Goal: Information Seeking & Learning: Learn about a topic

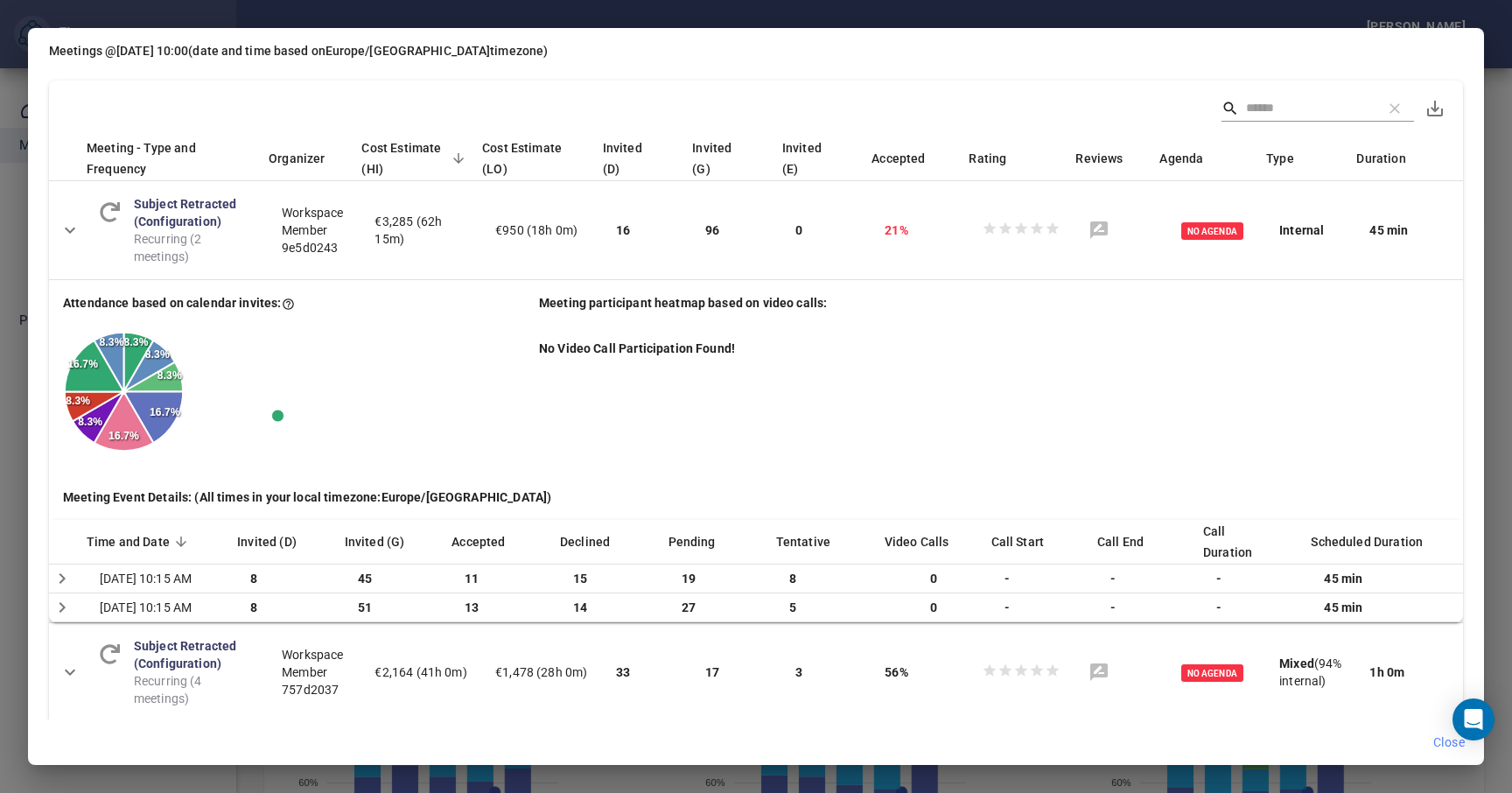
scroll to position [728, 0]
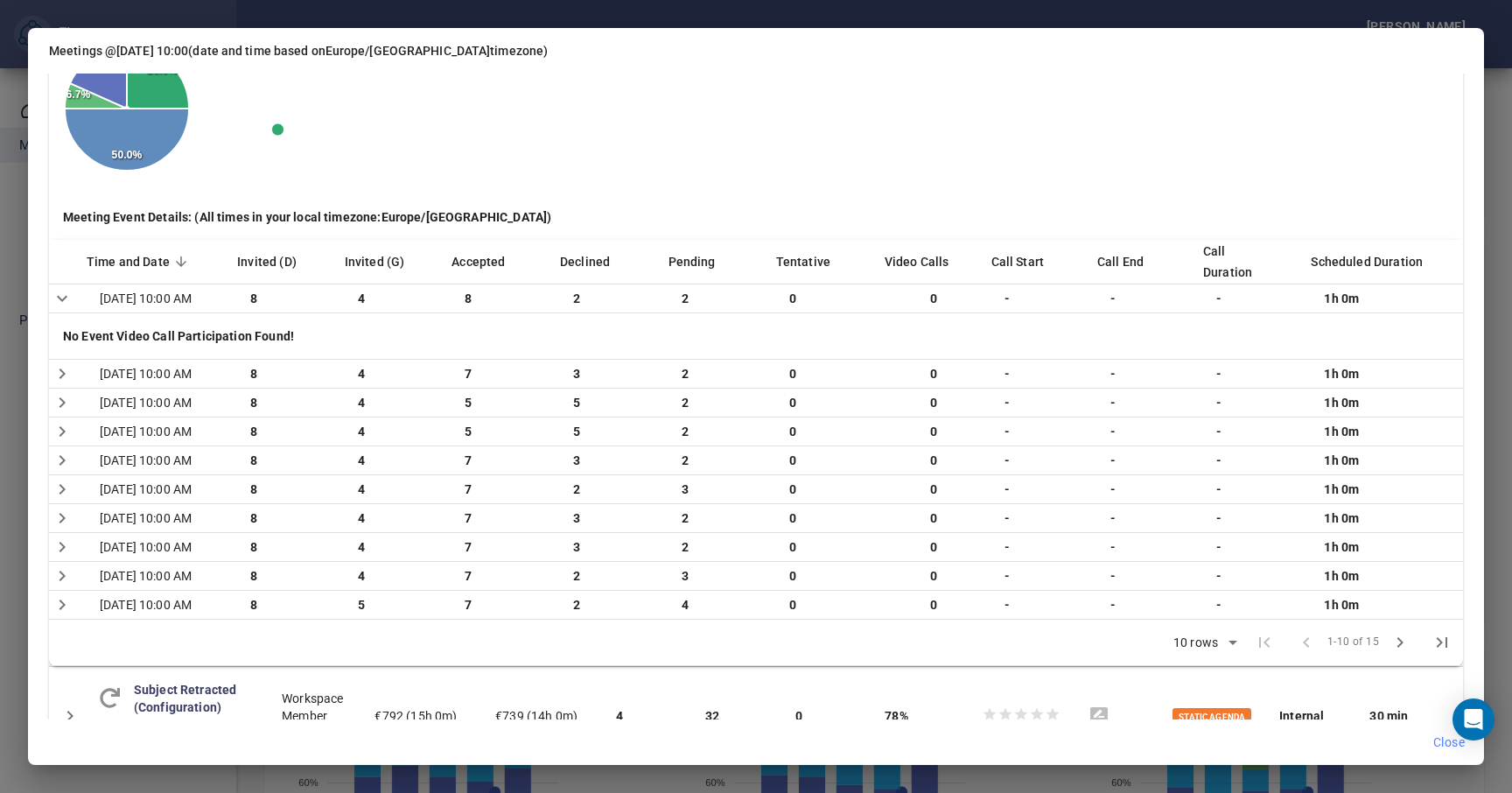
click at [1496, 91] on div "Meetings @ Friday 10:00 (date and time based on Europe/Berlin timezone) Meeting…" at bounding box center [756, 396] width 1512 height 793
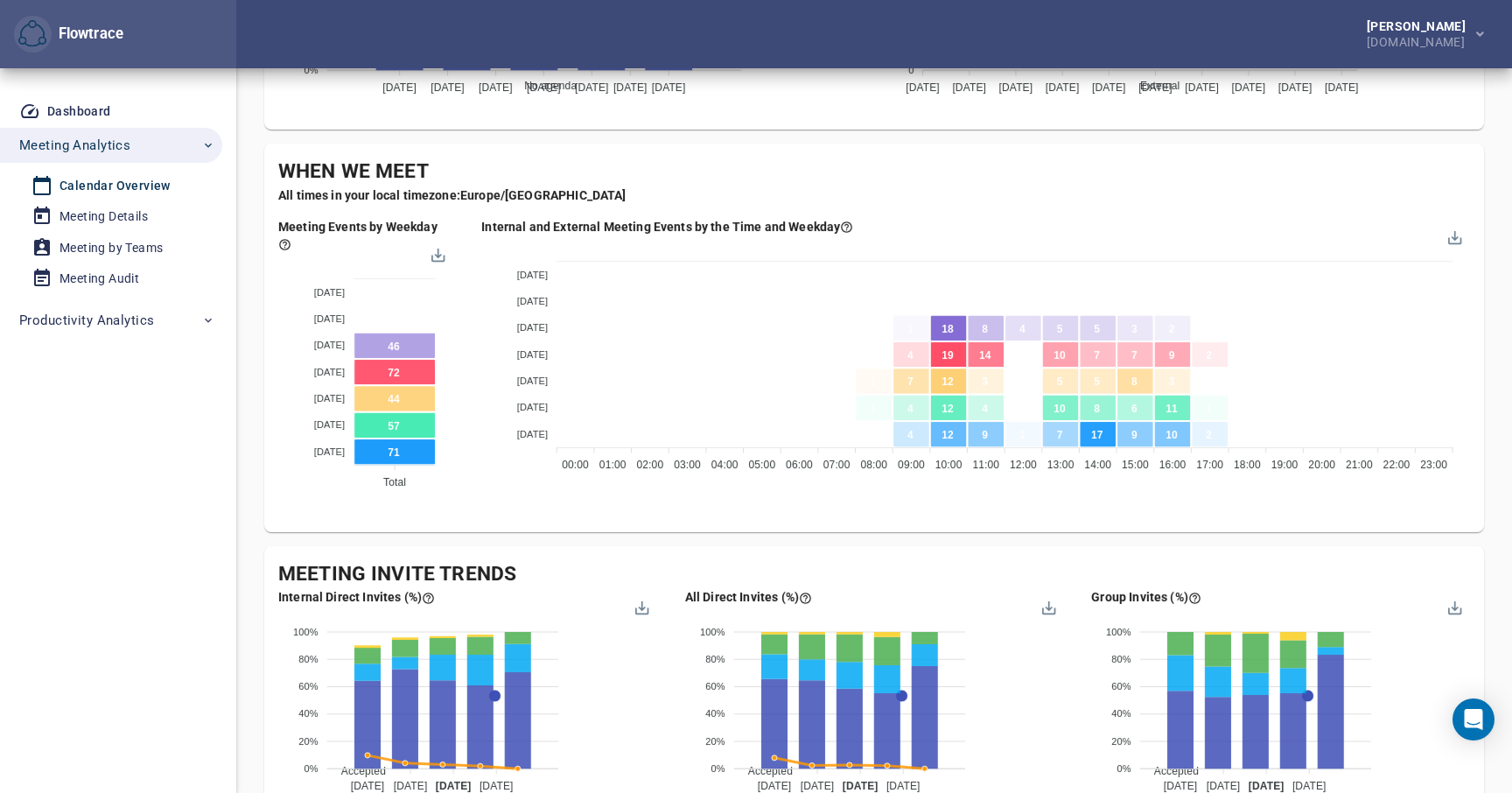
scroll to position [989, 0]
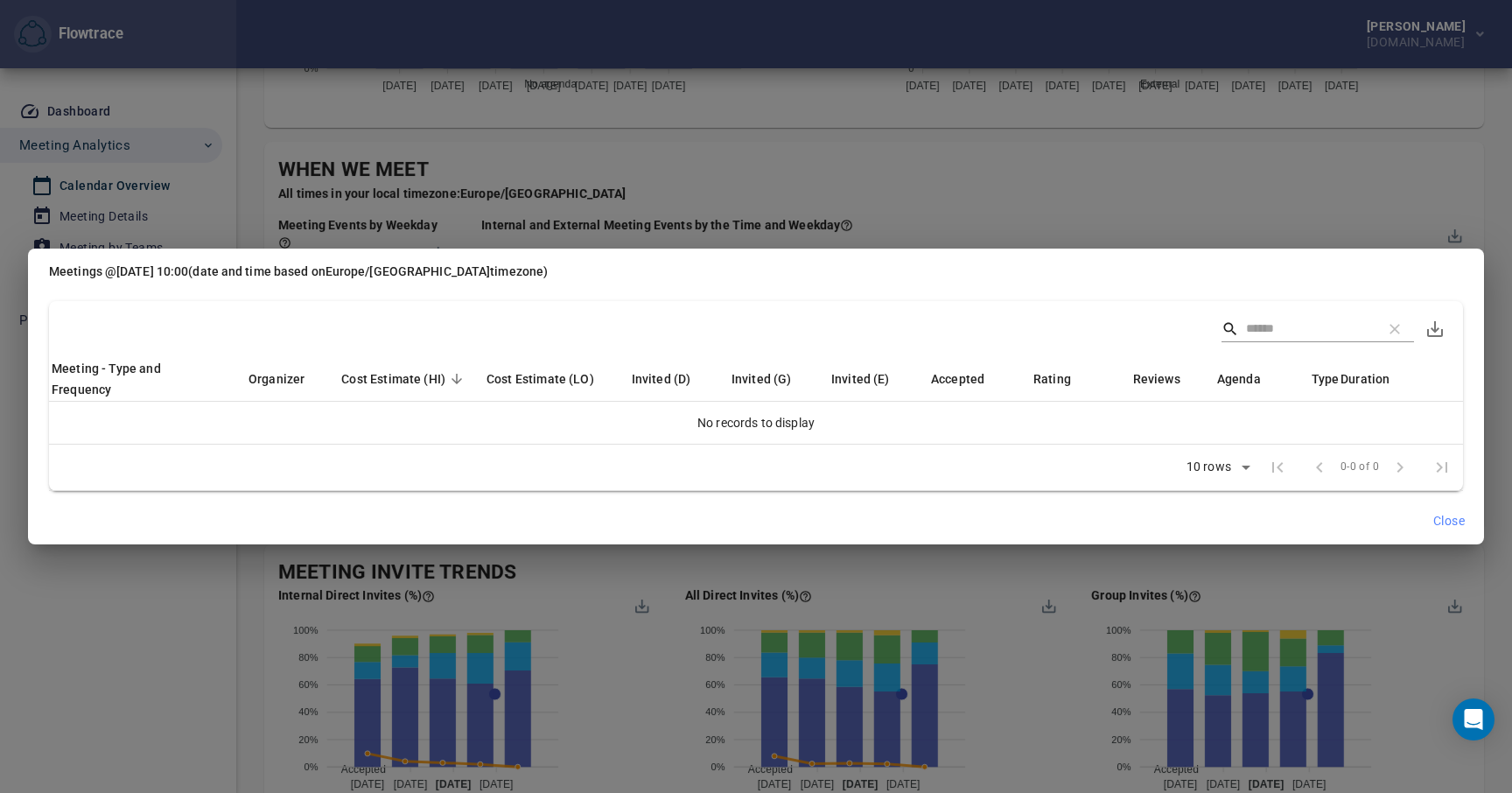
click at [774, 210] on div "Meetings @ Wednesday 10:00 (date and time based on Europe/Berlin timezone) Meet…" at bounding box center [756, 396] width 1512 height 793
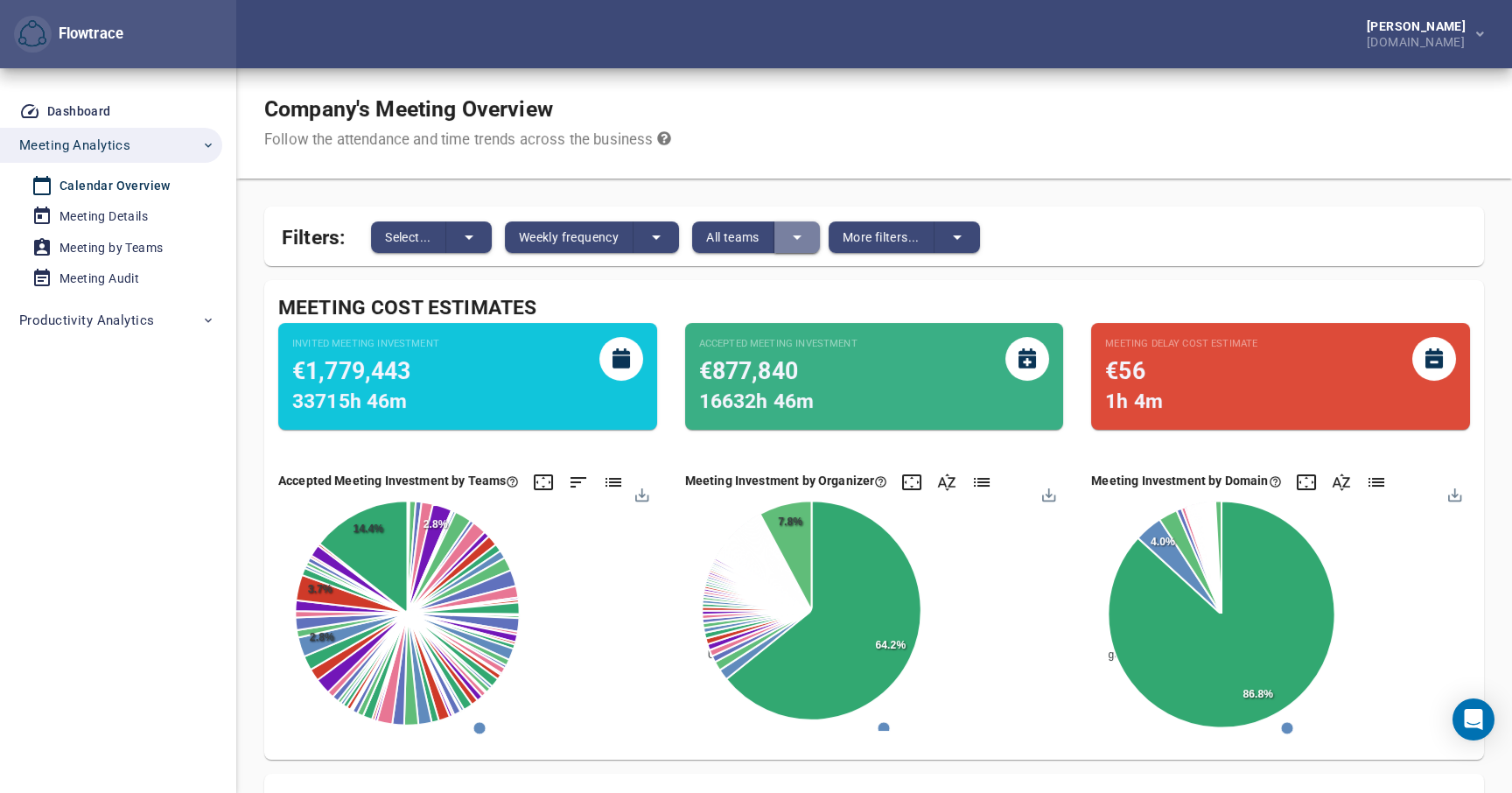
click at [800, 242] on icon "split button" at bounding box center [797, 236] width 21 height 21
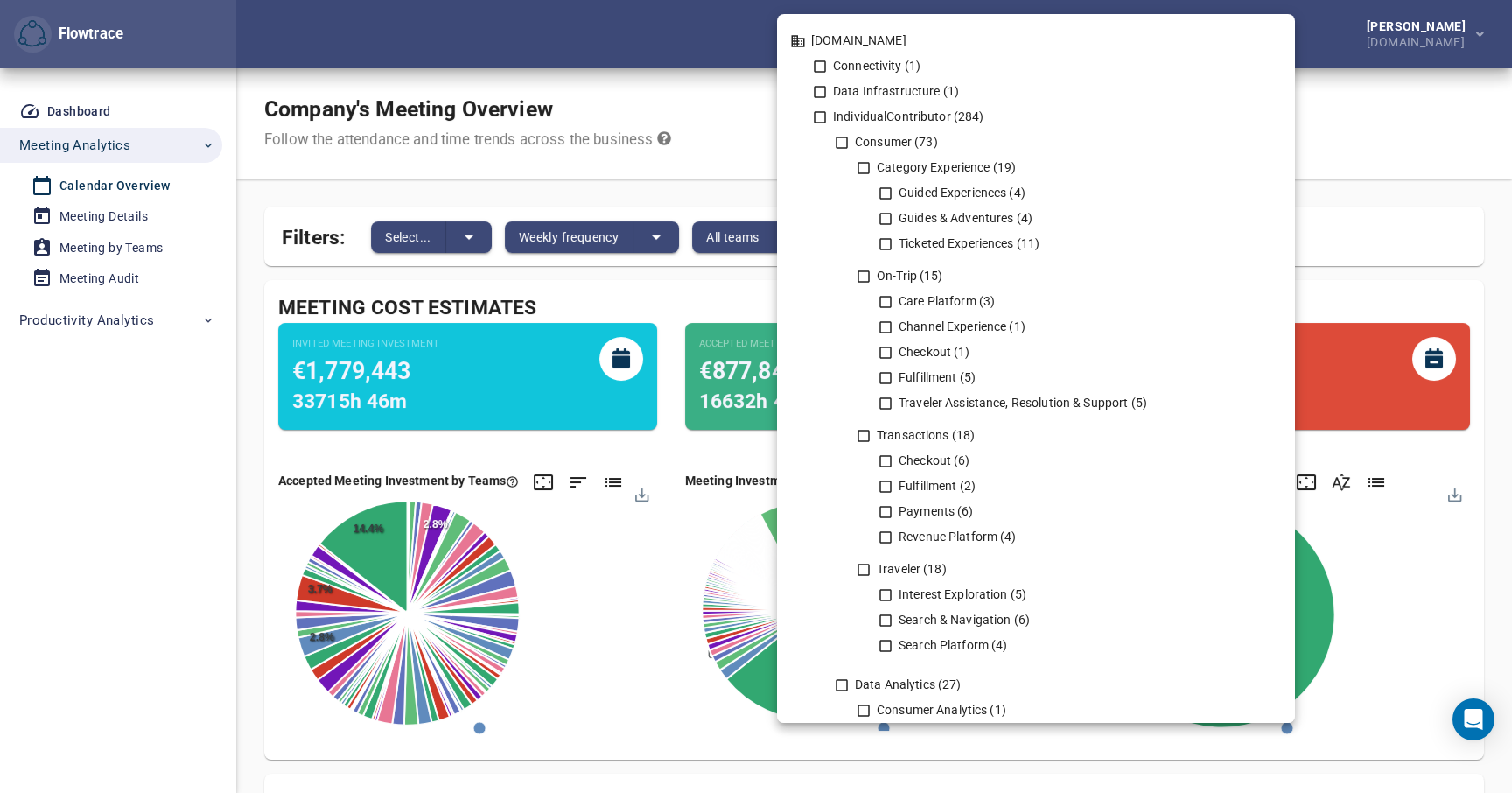
scroll to position [5, 0]
click at [845, 142] on icon at bounding box center [841, 141] width 15 height 15
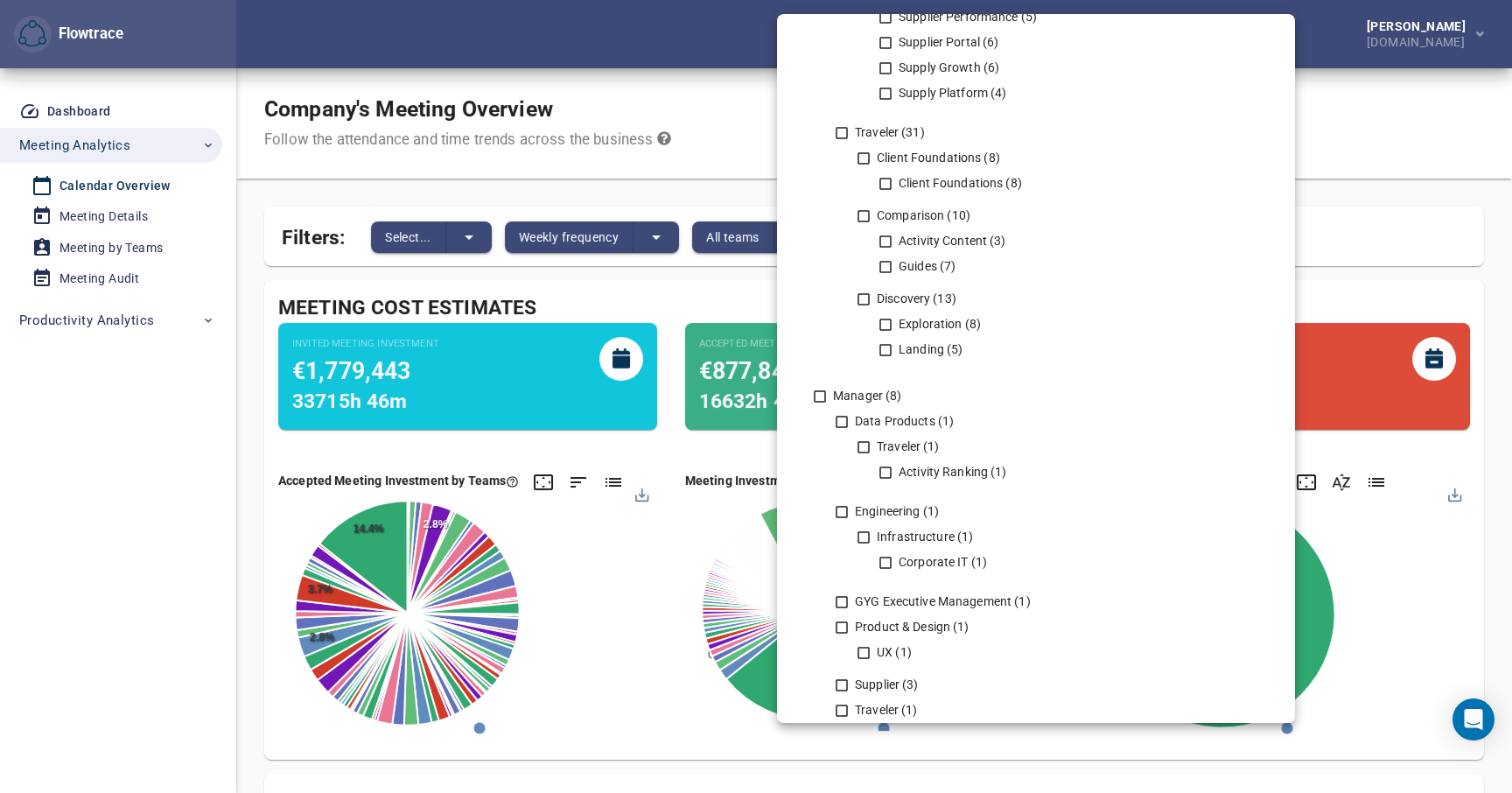
scroll to position [2939, 0]
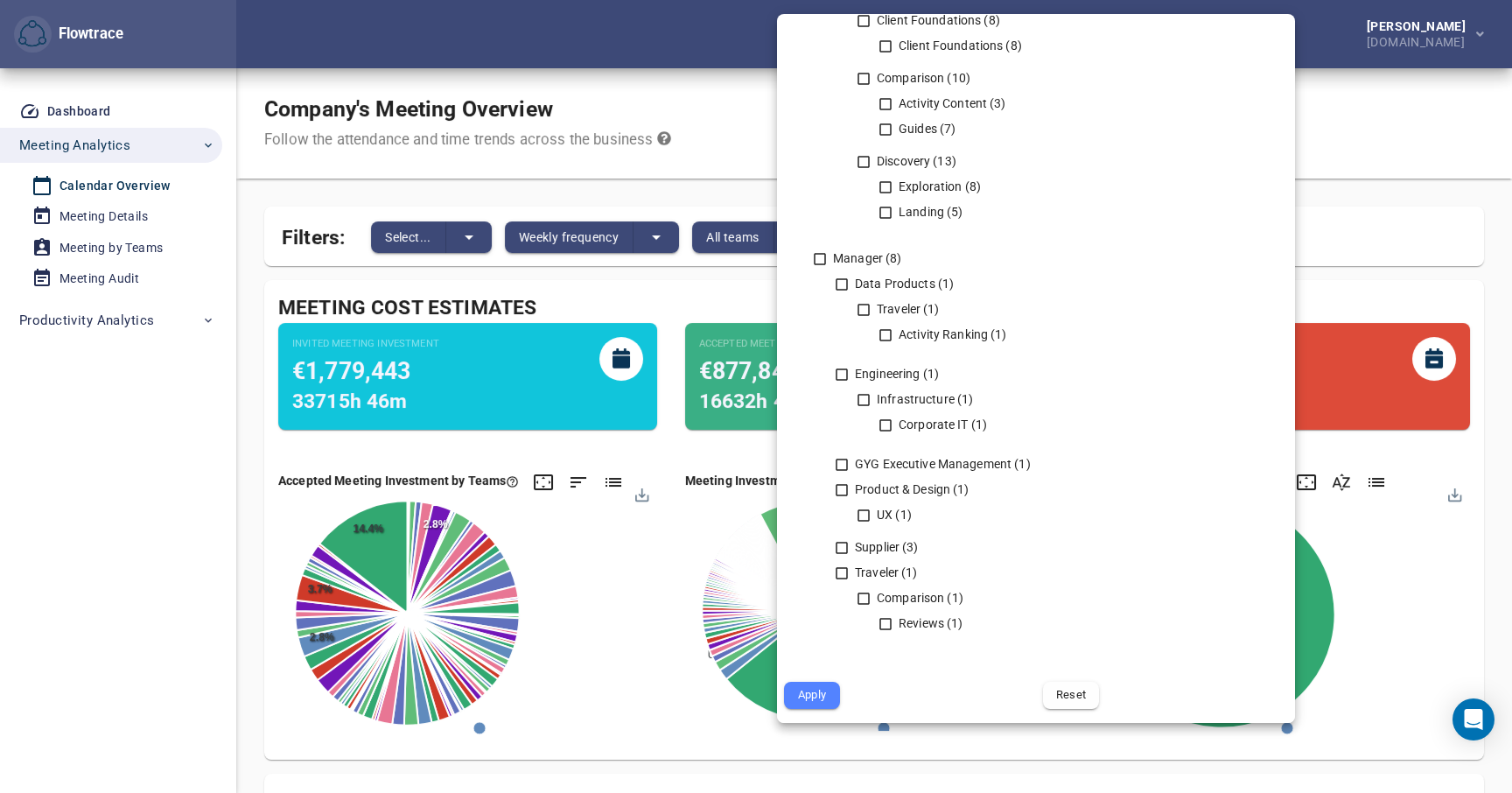
click at [813, 701] on span "Apply" at bounding box center [811, 695] width 32 height 20
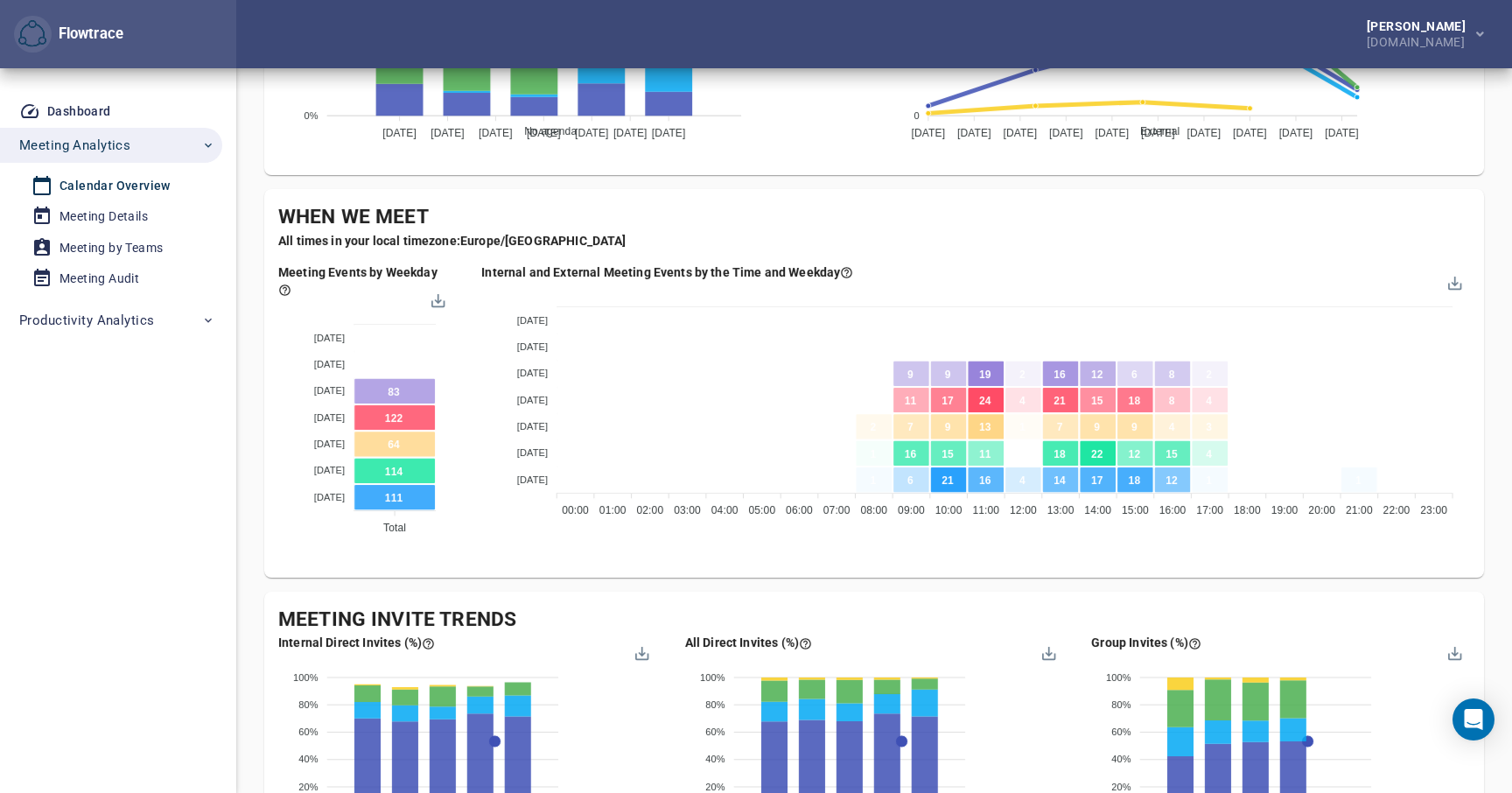
scroll to position [975, 0]
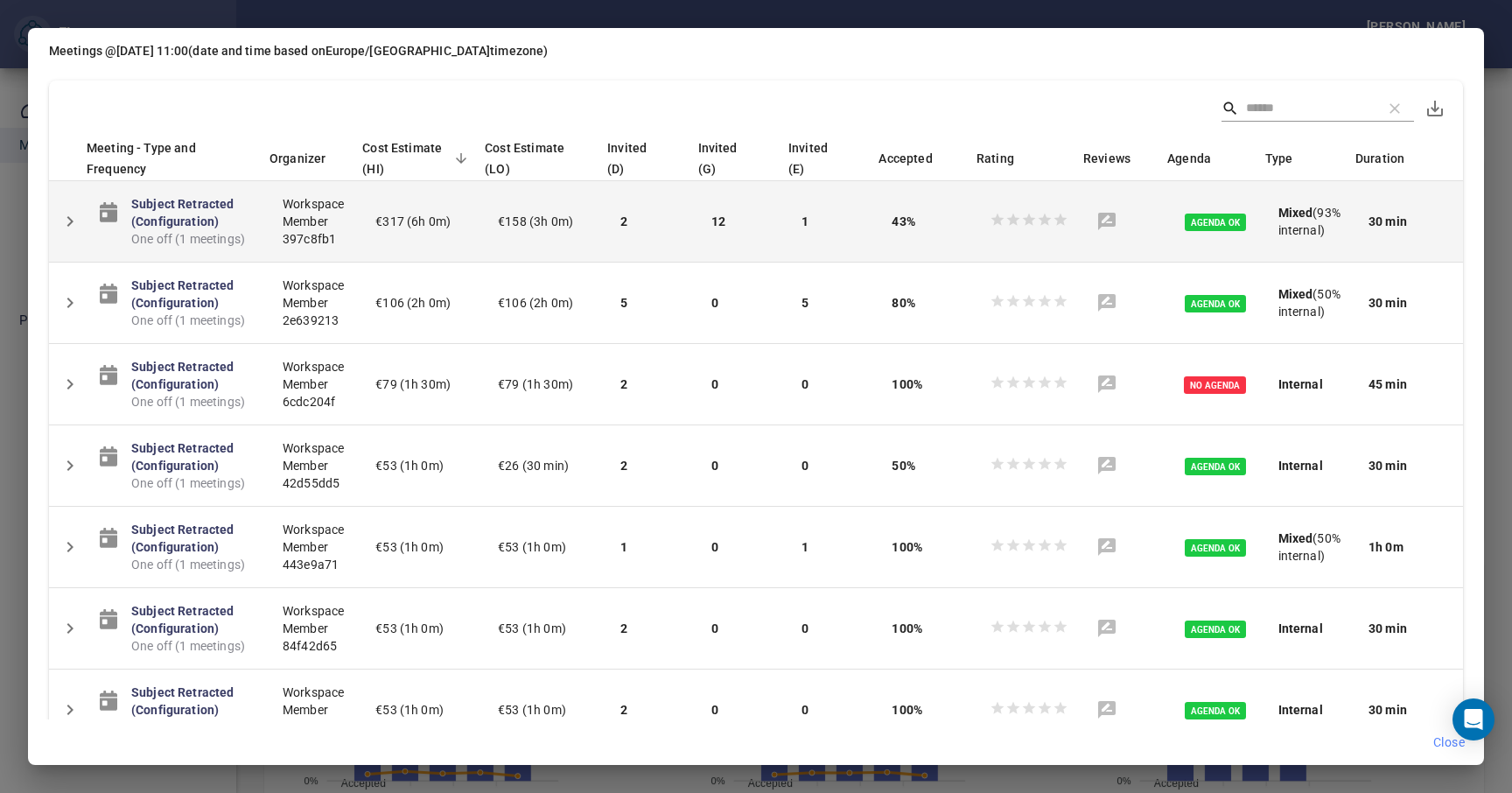
click at [80, 216] on icon "Detail panel visibility toggle" at bounding box center [70, 221] width 21 height 21
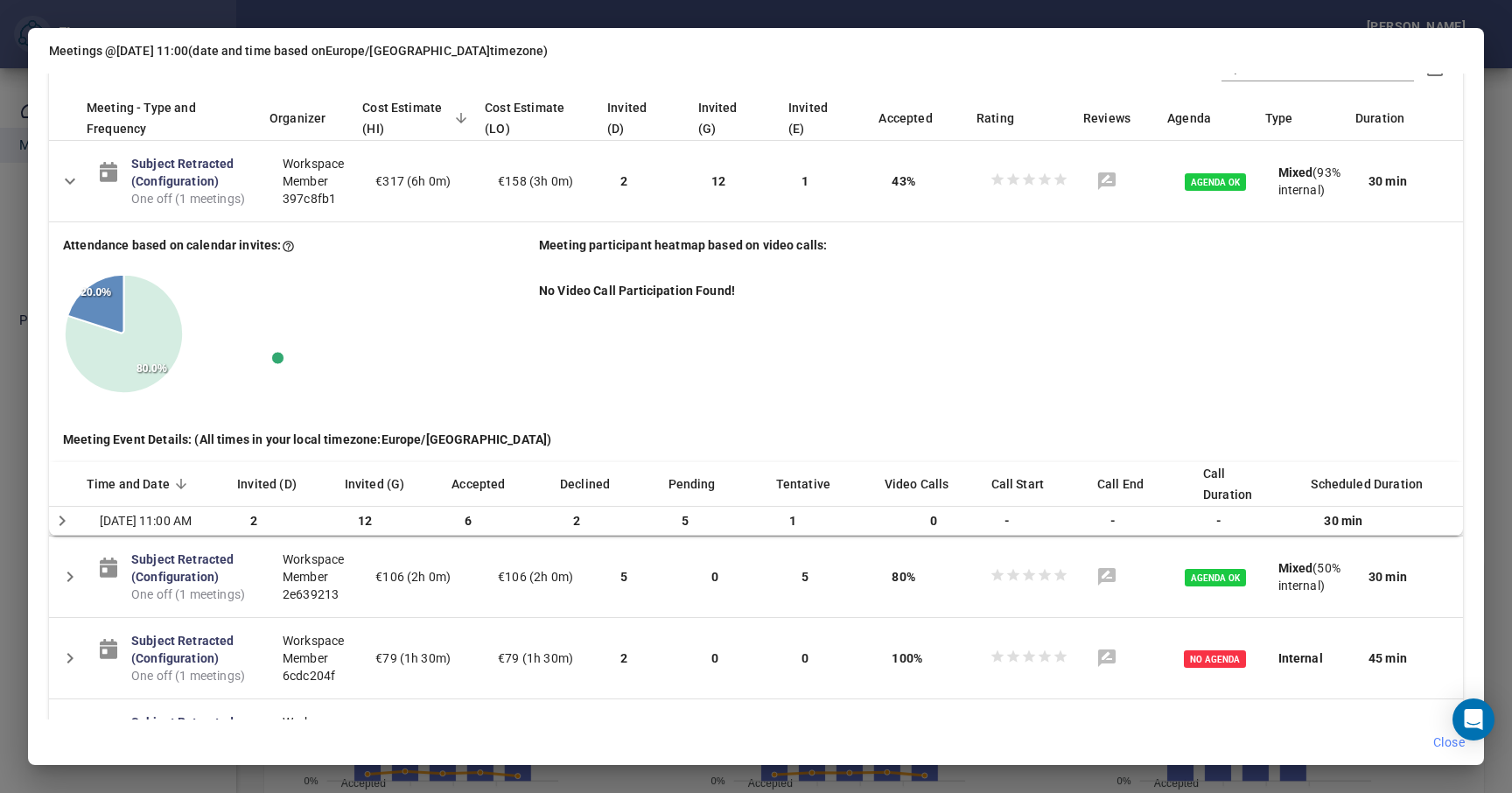
scroll to position [42, 0]
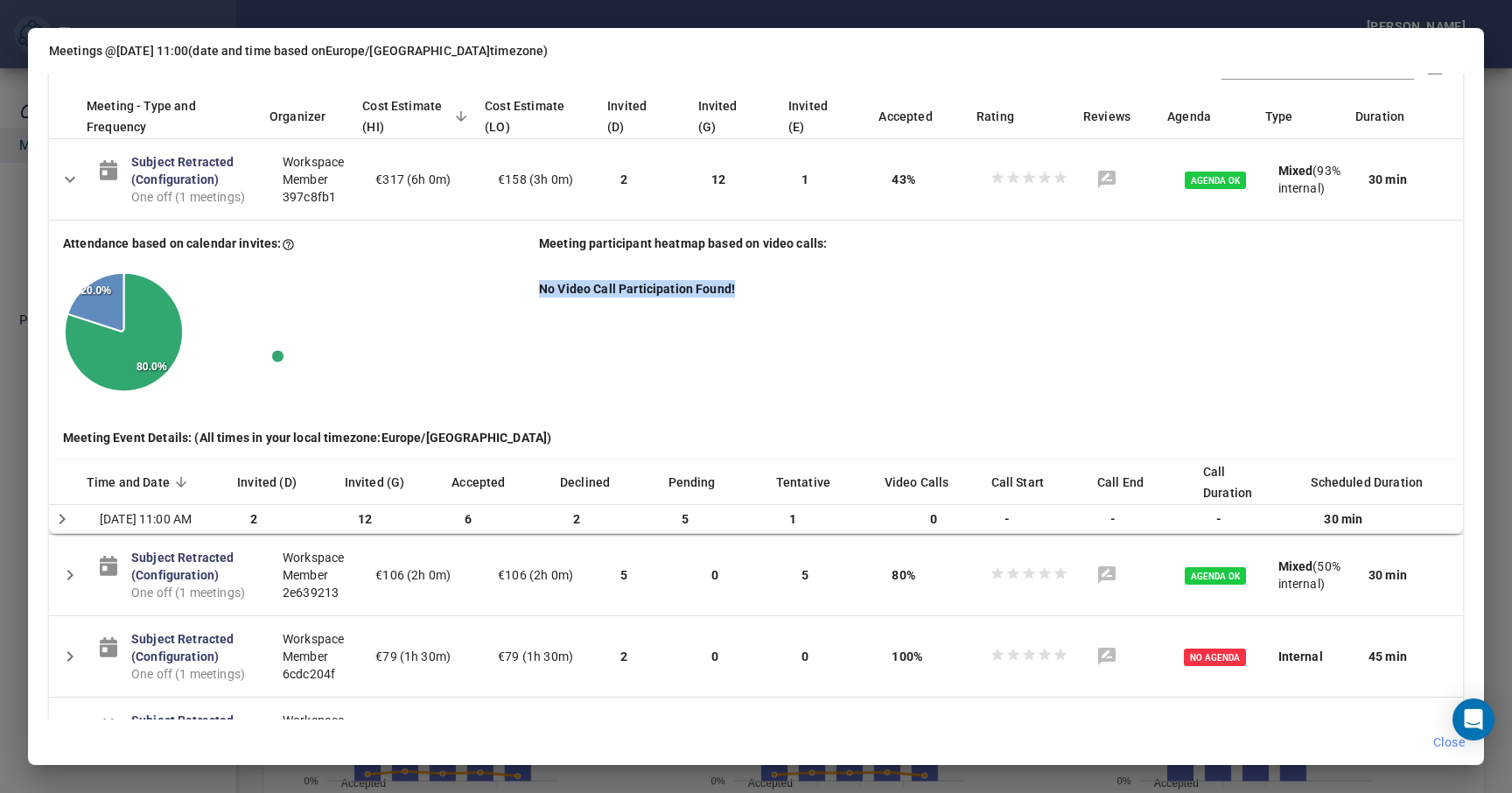
drag, startPoint x: 539, startPoint y: 291, endPoint x: 776, endPoint y: 292, distance: 237.0
click at [776, 292] on div "No Video Call Participation Found!" at bounding box center [993, 288] width 910 height 17
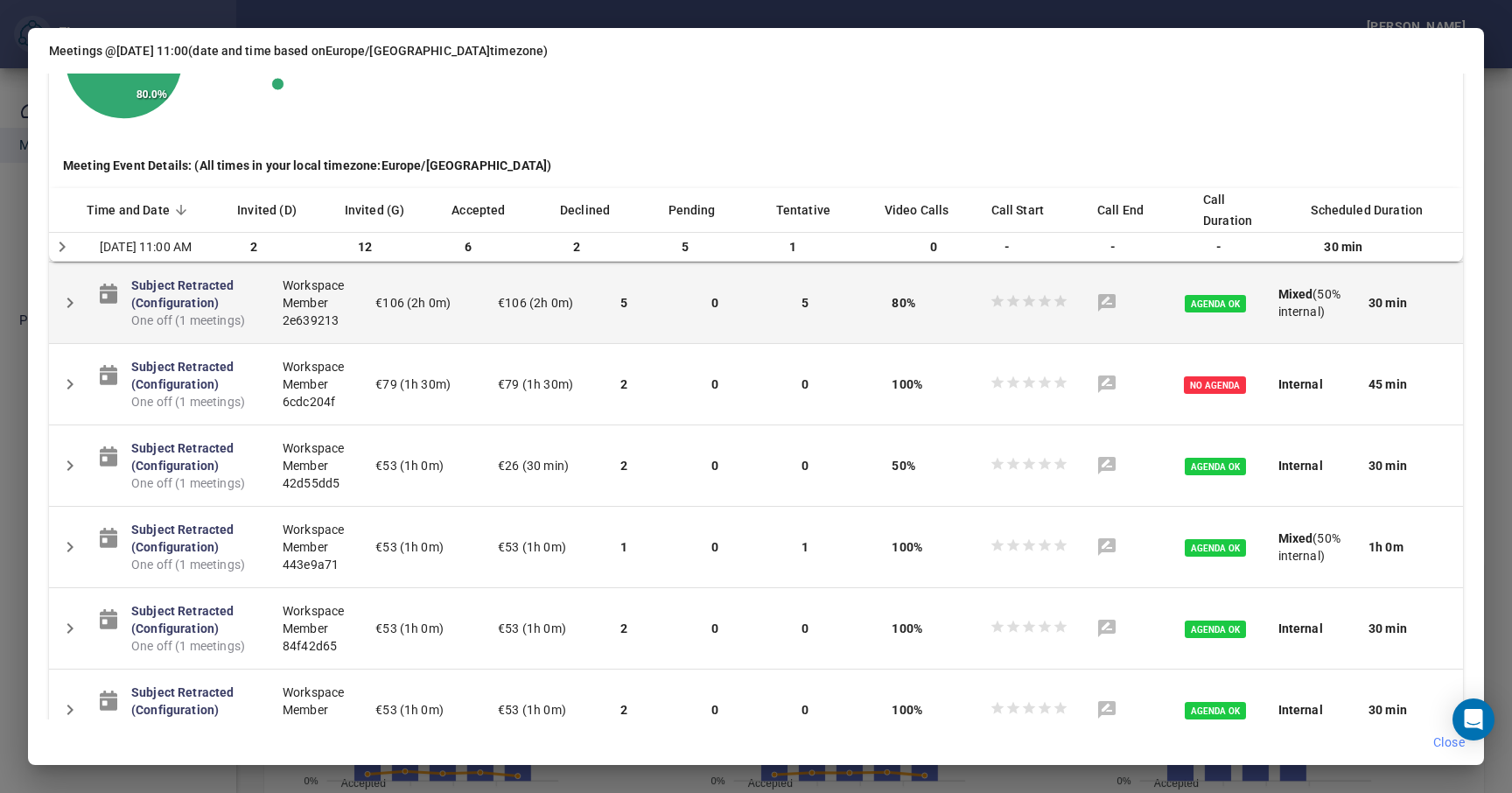
scroll to position [319, 0]
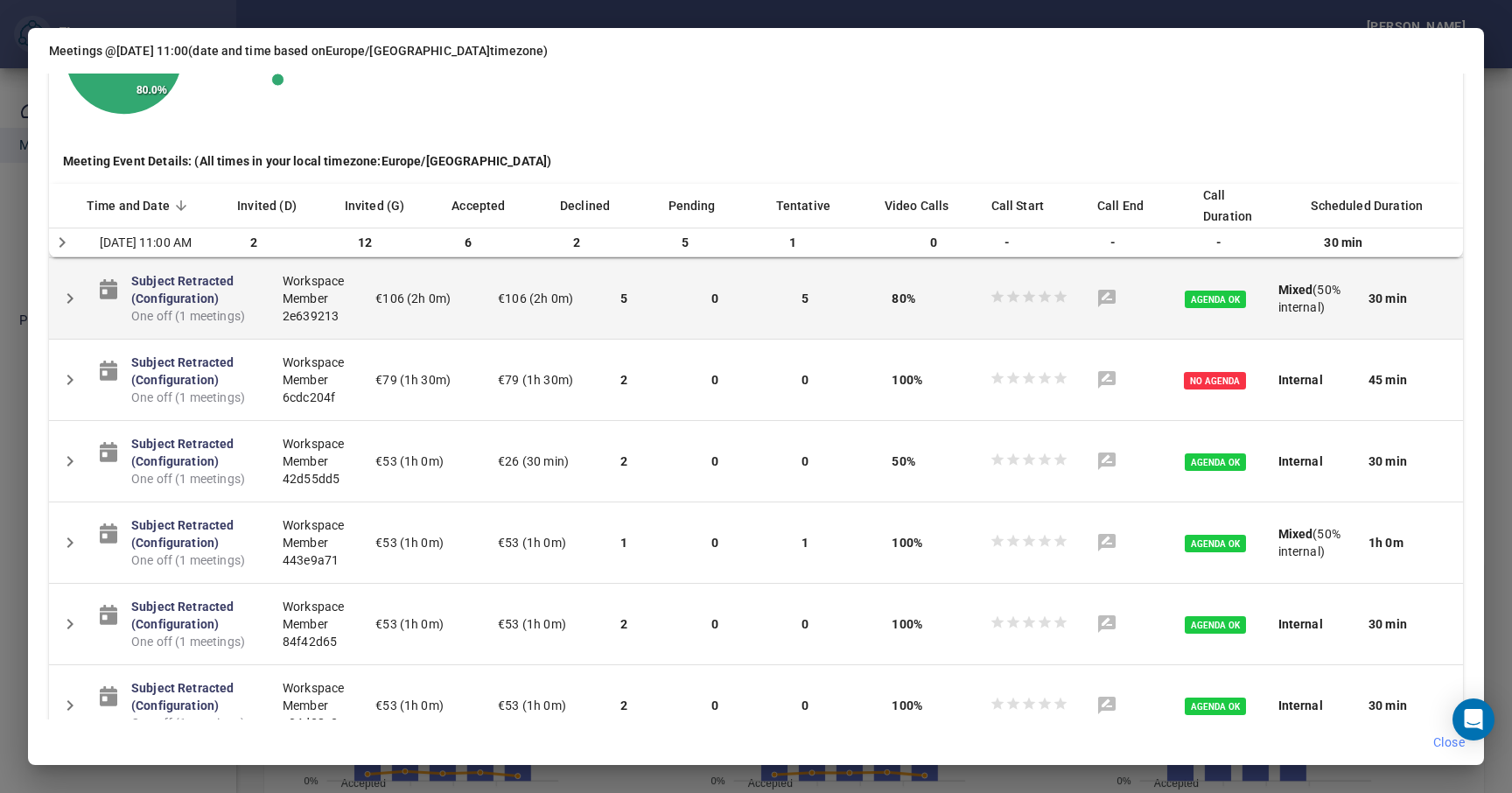
click at [81, 318] on button "Detail panel visibility toggle" at bounding box center [70, 298] width 42 height 42
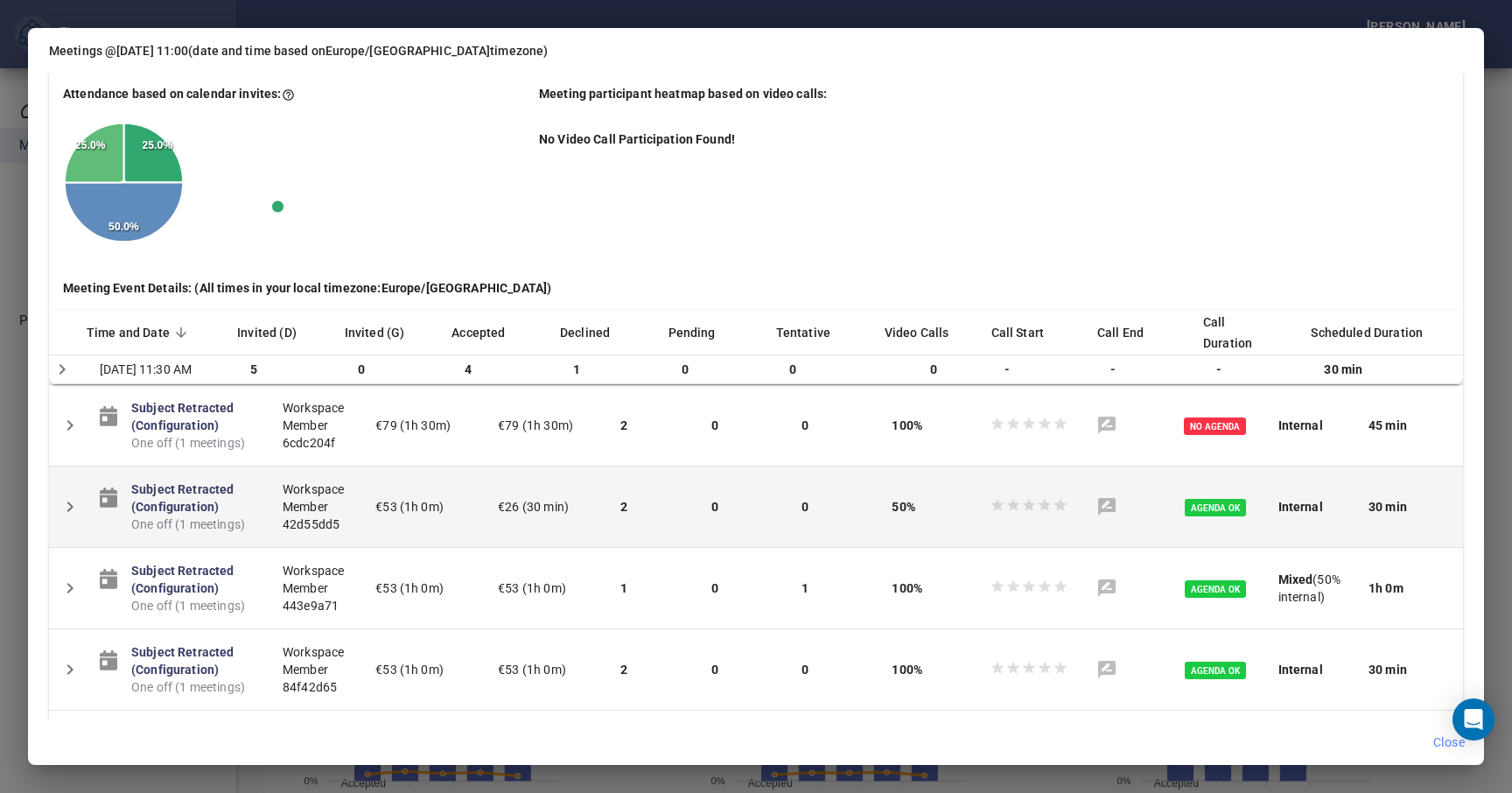
scroll to position [660, 0]
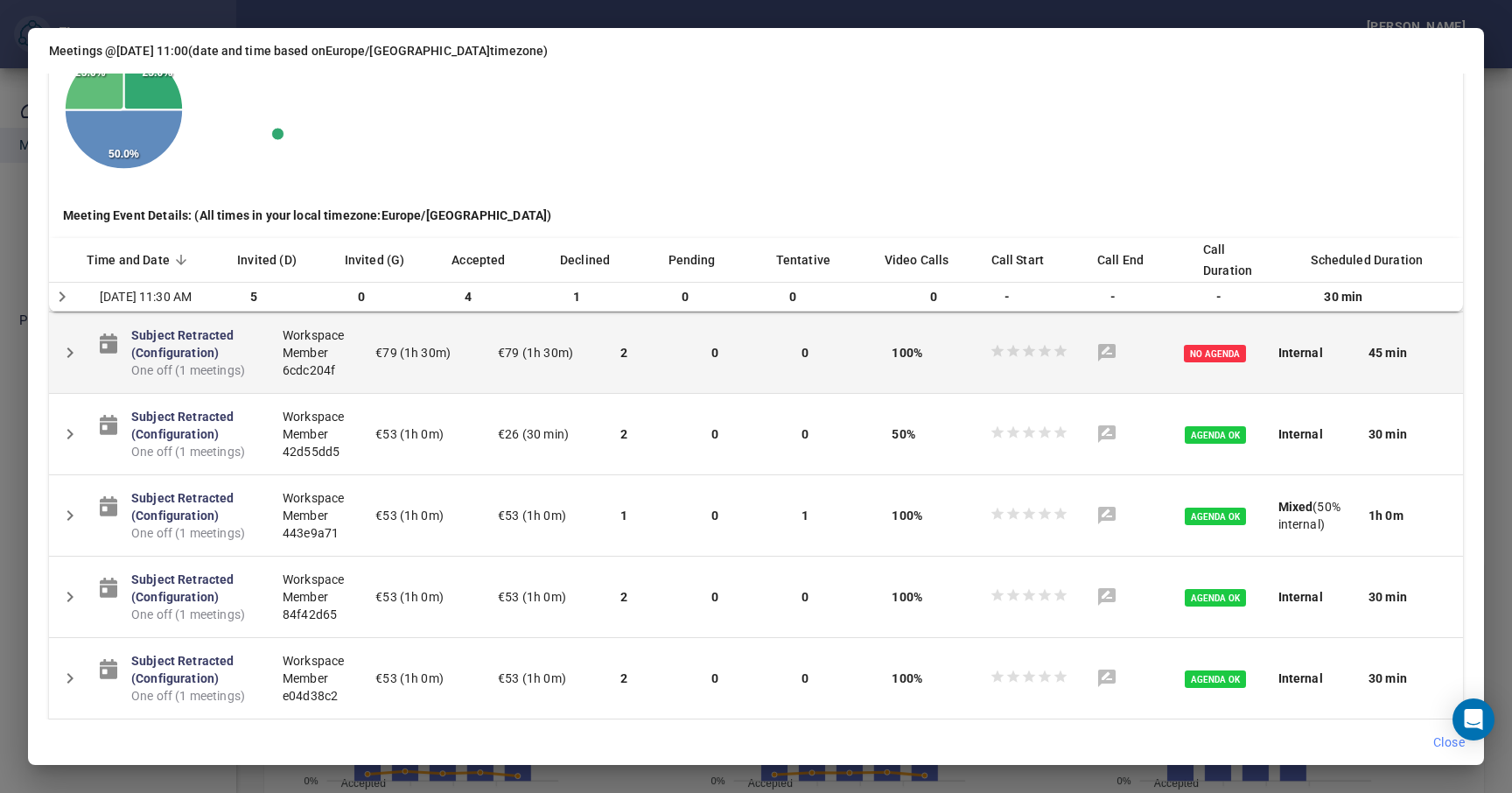
click at [68, 363] on icon "Detail panel visibility toggle" at bounding box center [70, 352] width 21 height 21
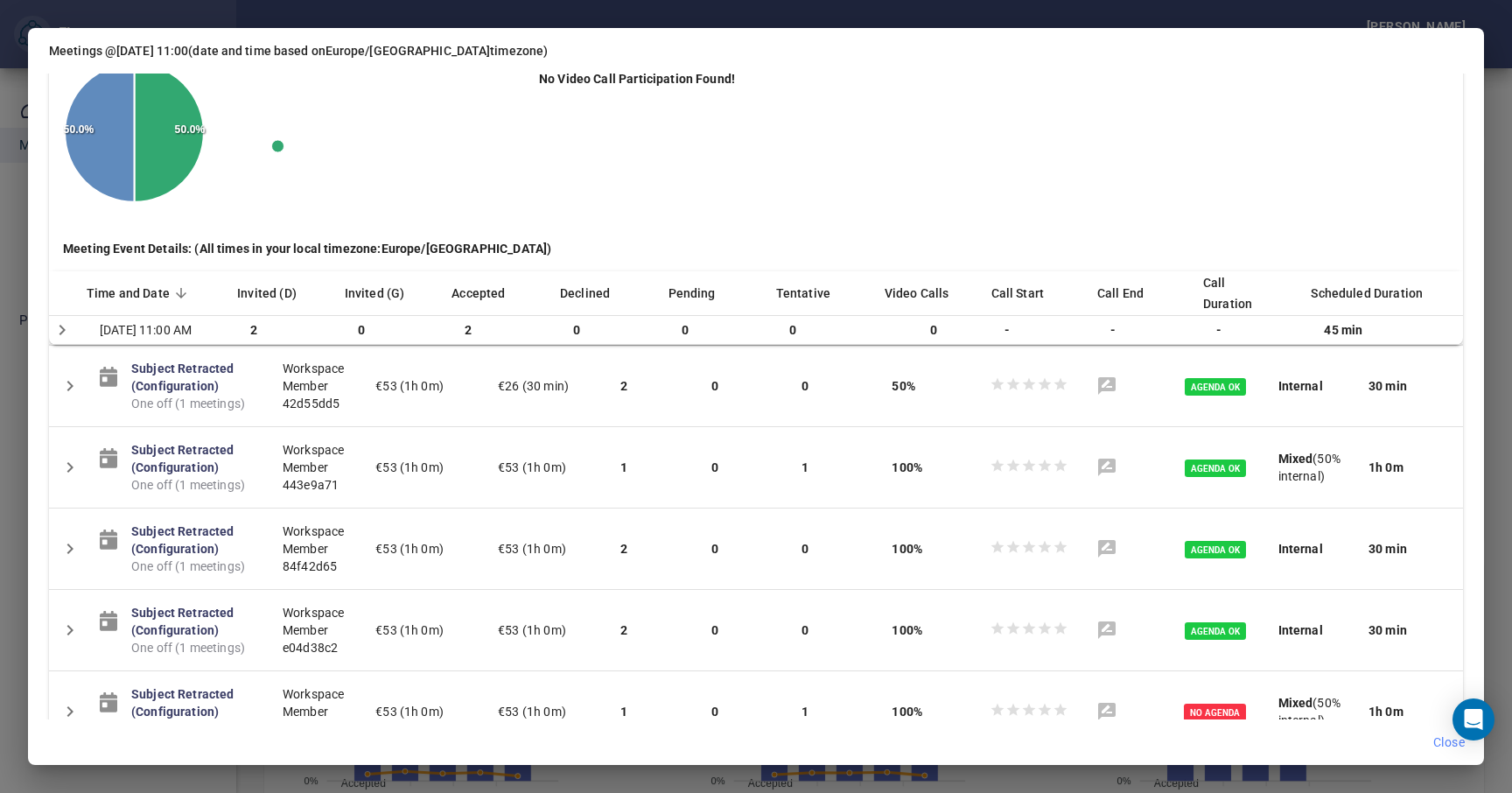
scroll to position [1071, 0]
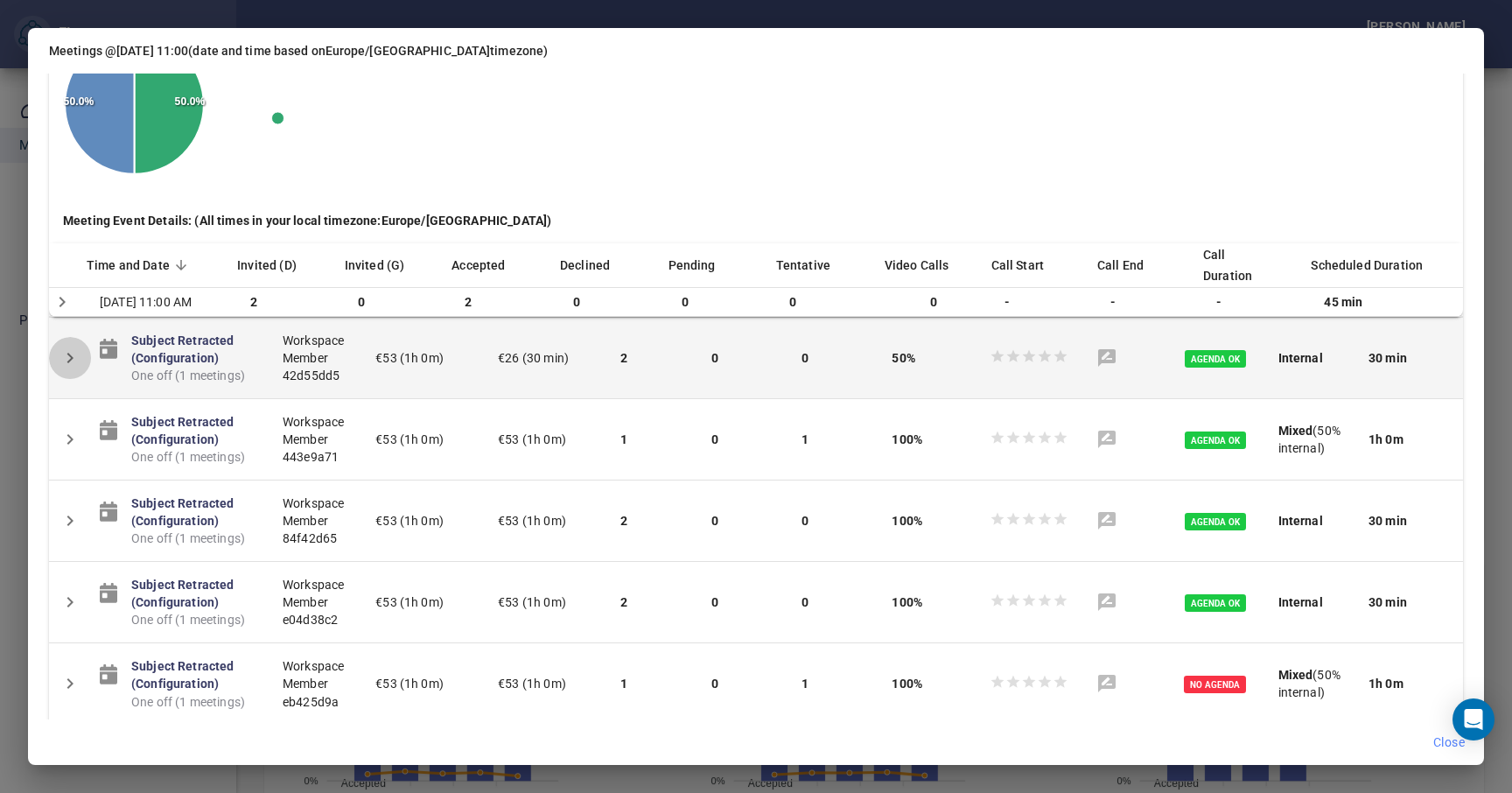
click at [80, 368] on icon "Detail panel visibility toggle" at bounding box center [70, 358] width 21 height 21
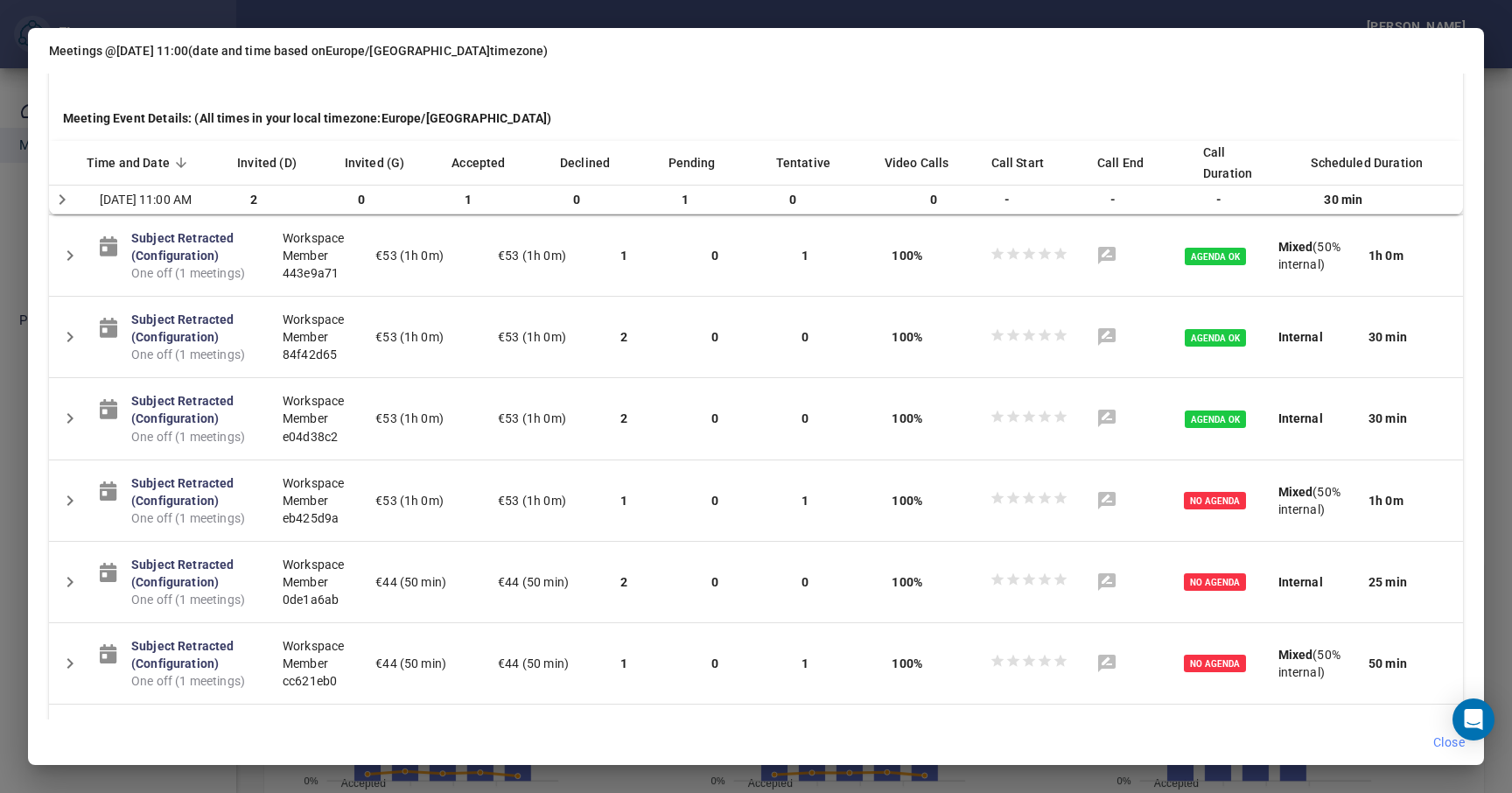
scroll to position [1574, 0]
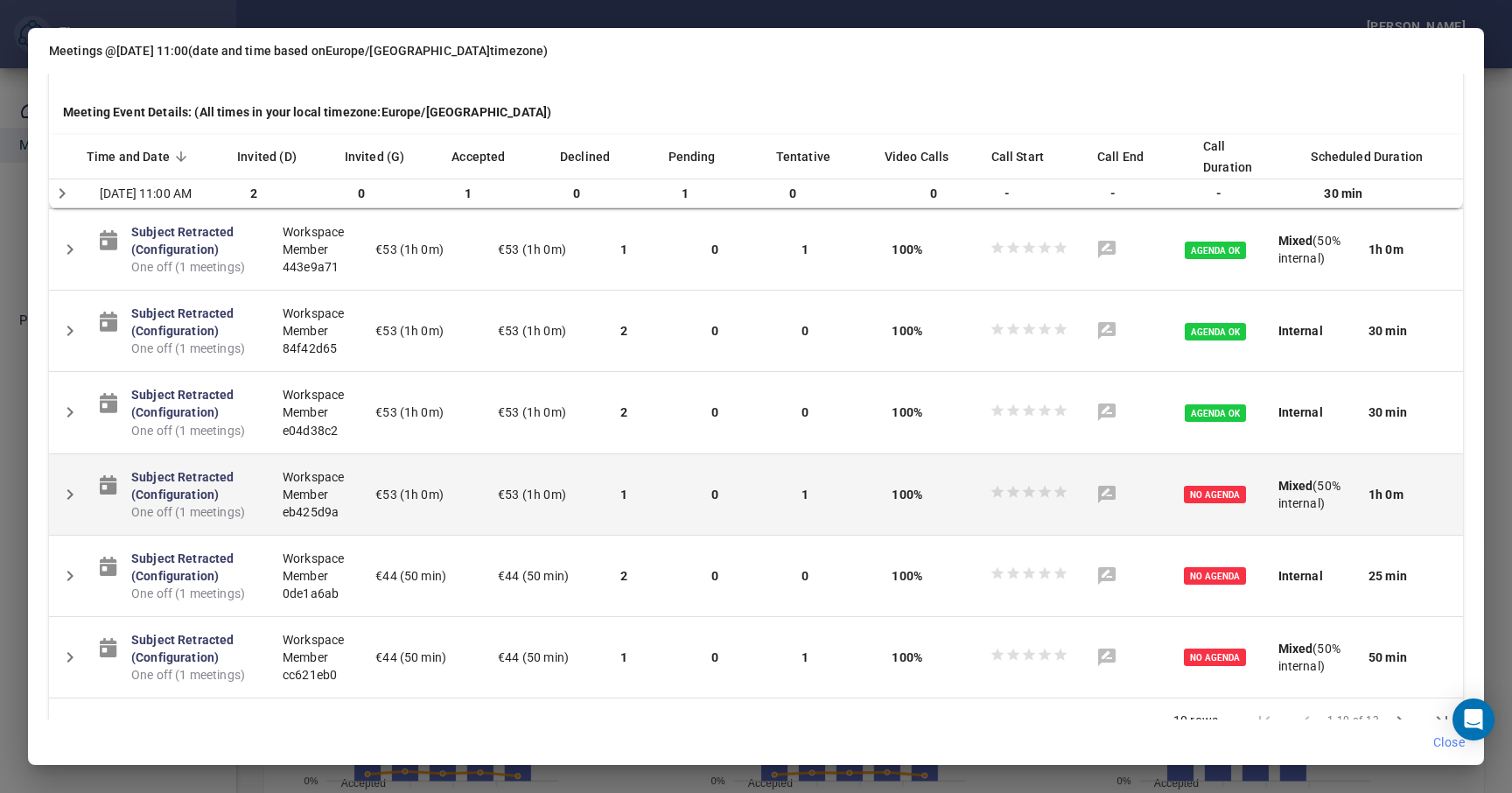
click at [53, 515] on button "Detail panel visibility toggle" at bounding box center [70, 494] width 42 height 42
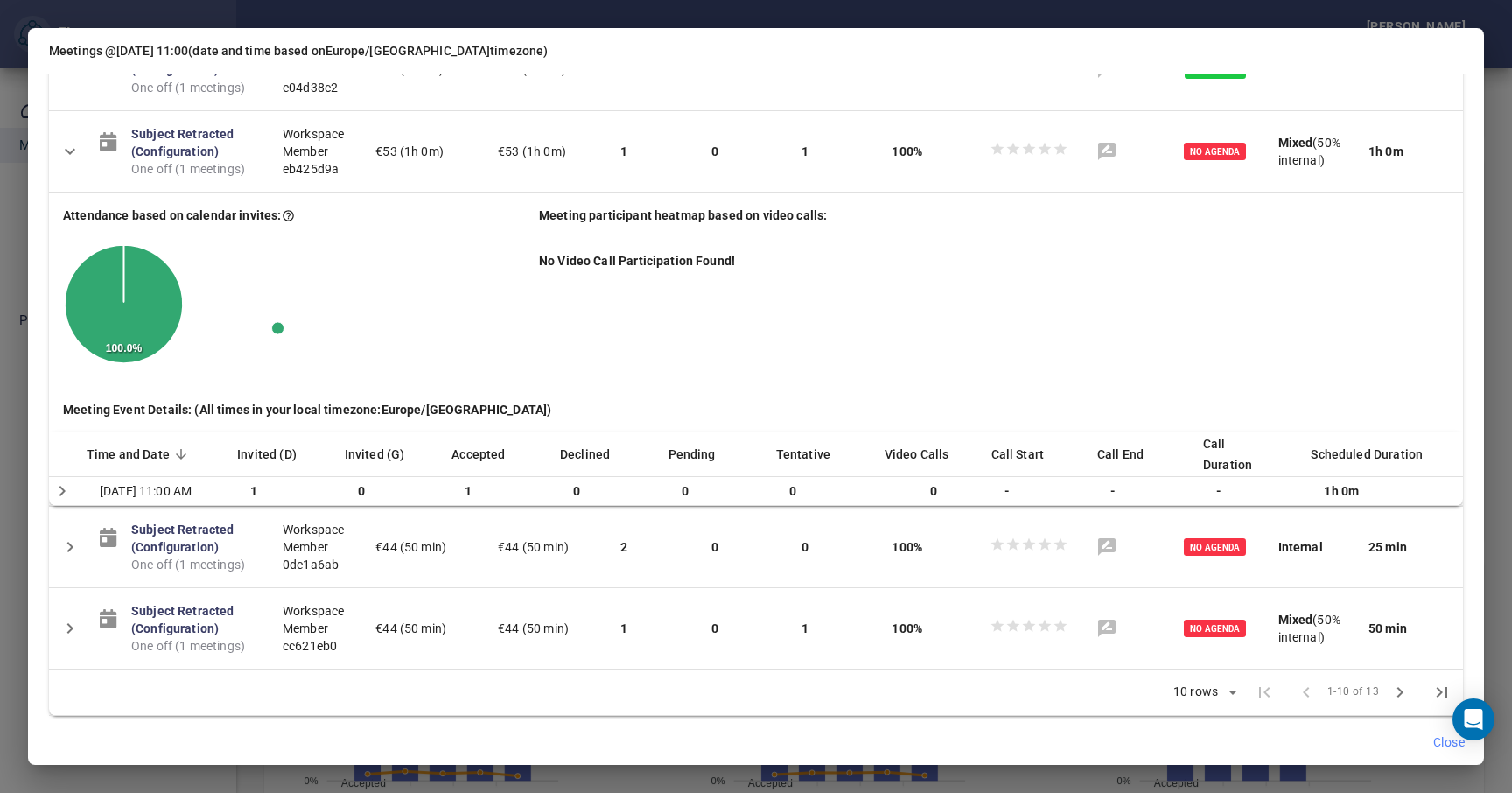
scroll to position [1907, 0]
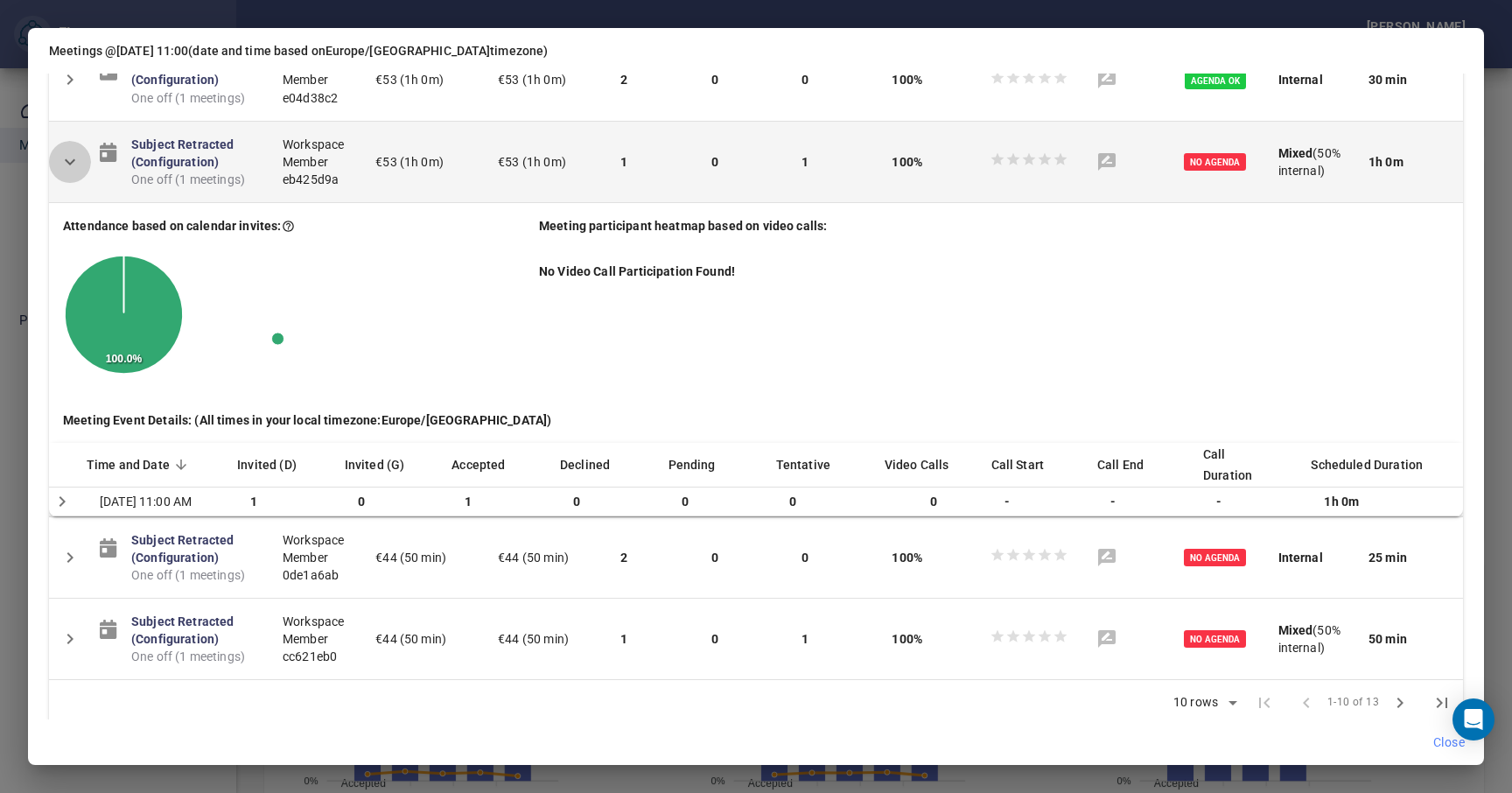
click at [72, 172] on icon "Detail panel visibility toggle" at bounding box center [70, 161] width 21 height 21
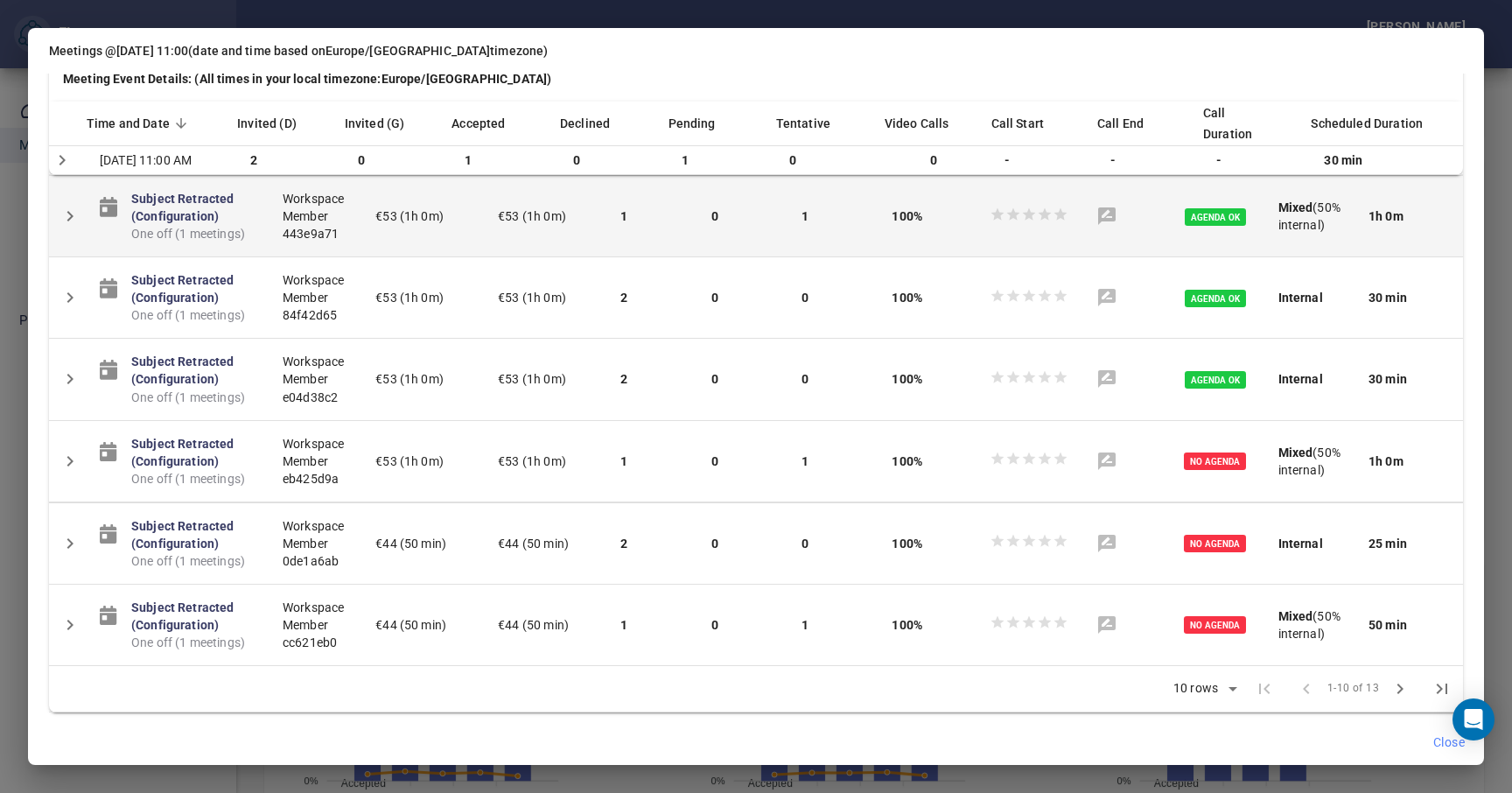
scroll to position [1684, 0]
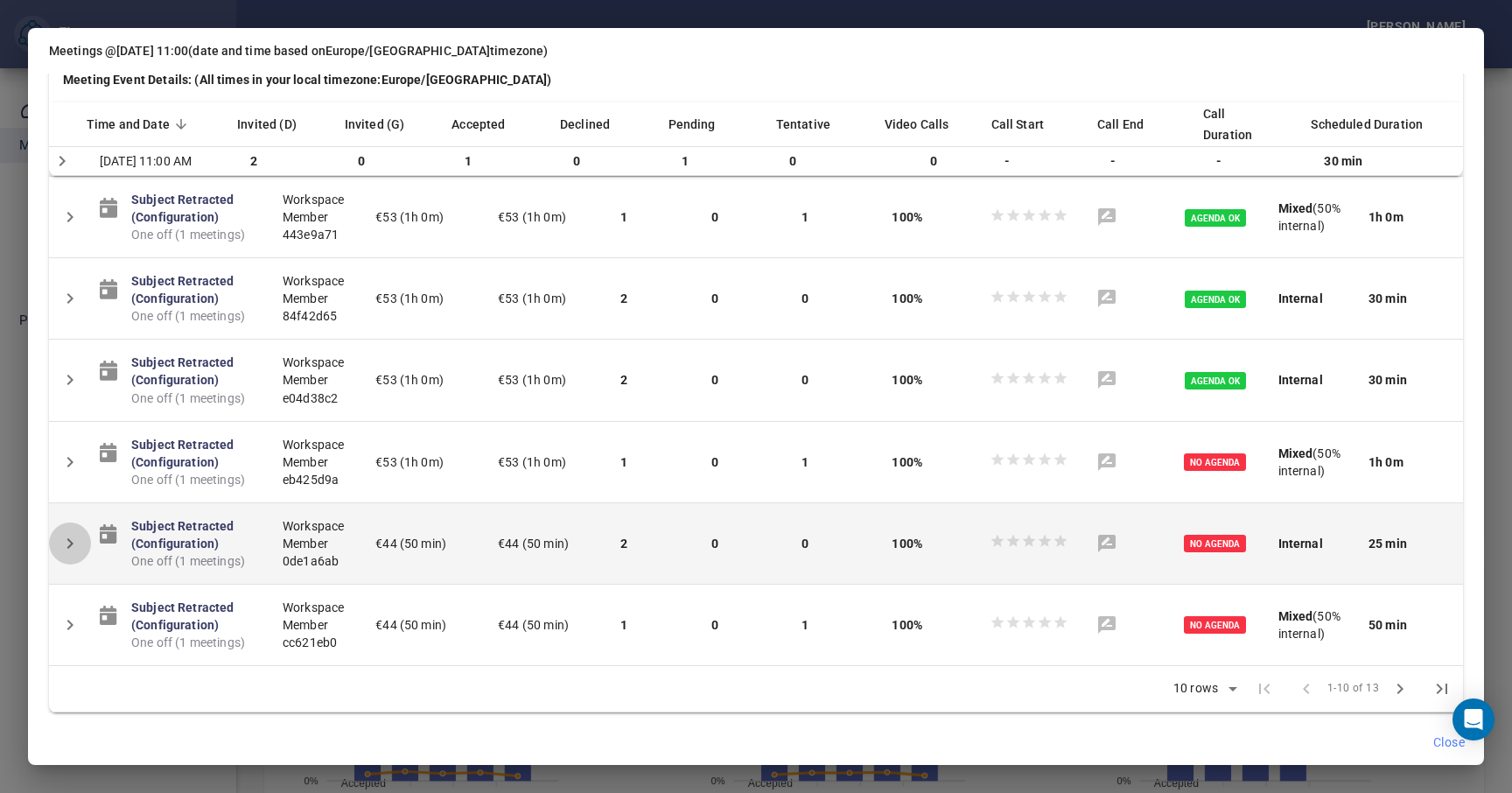
click at [80, 542] on icon "Detail panel visibility toggle" at bounding box center [70, 543] width 21 height 21
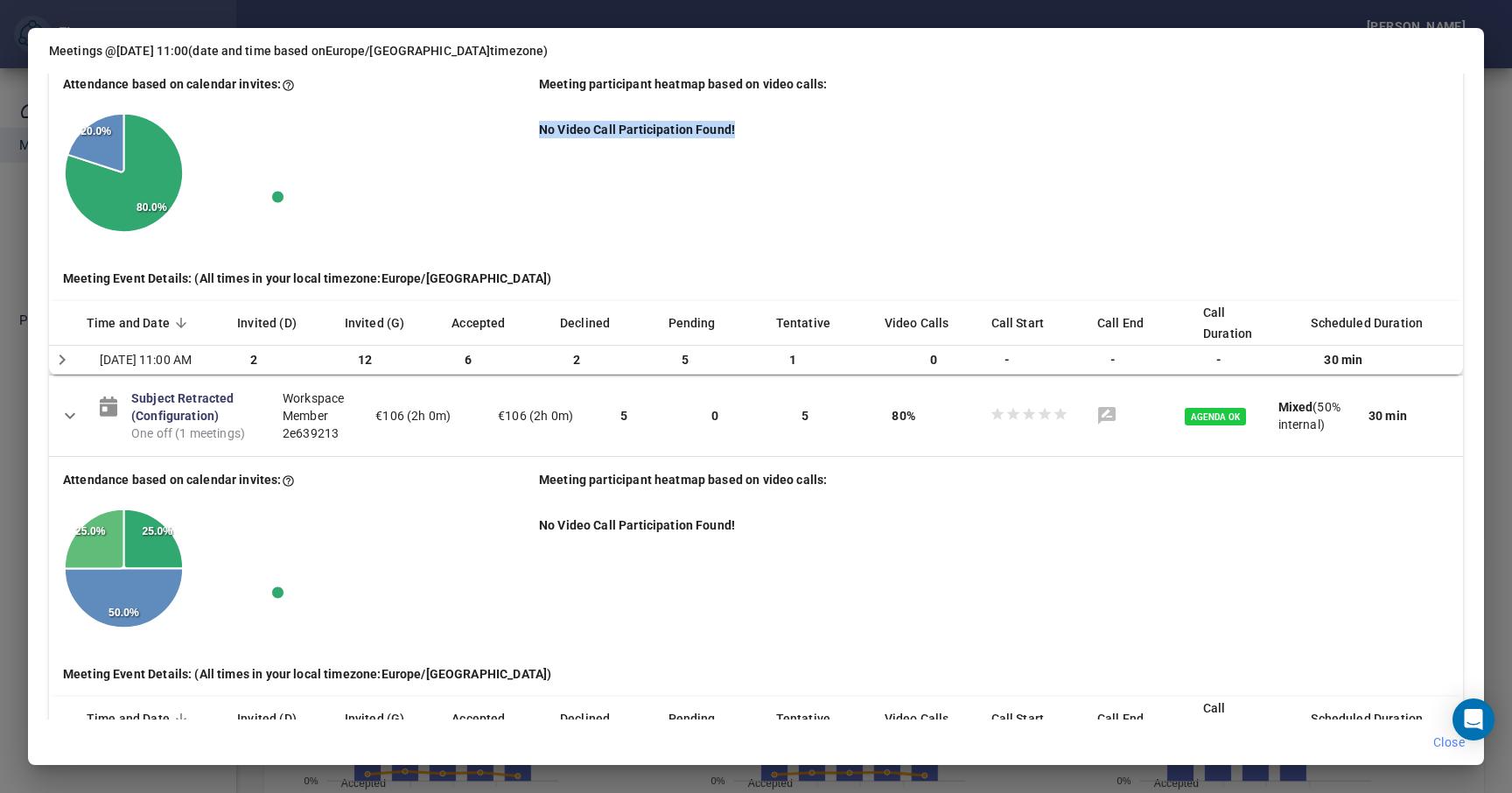
scroll to position [29, 0]
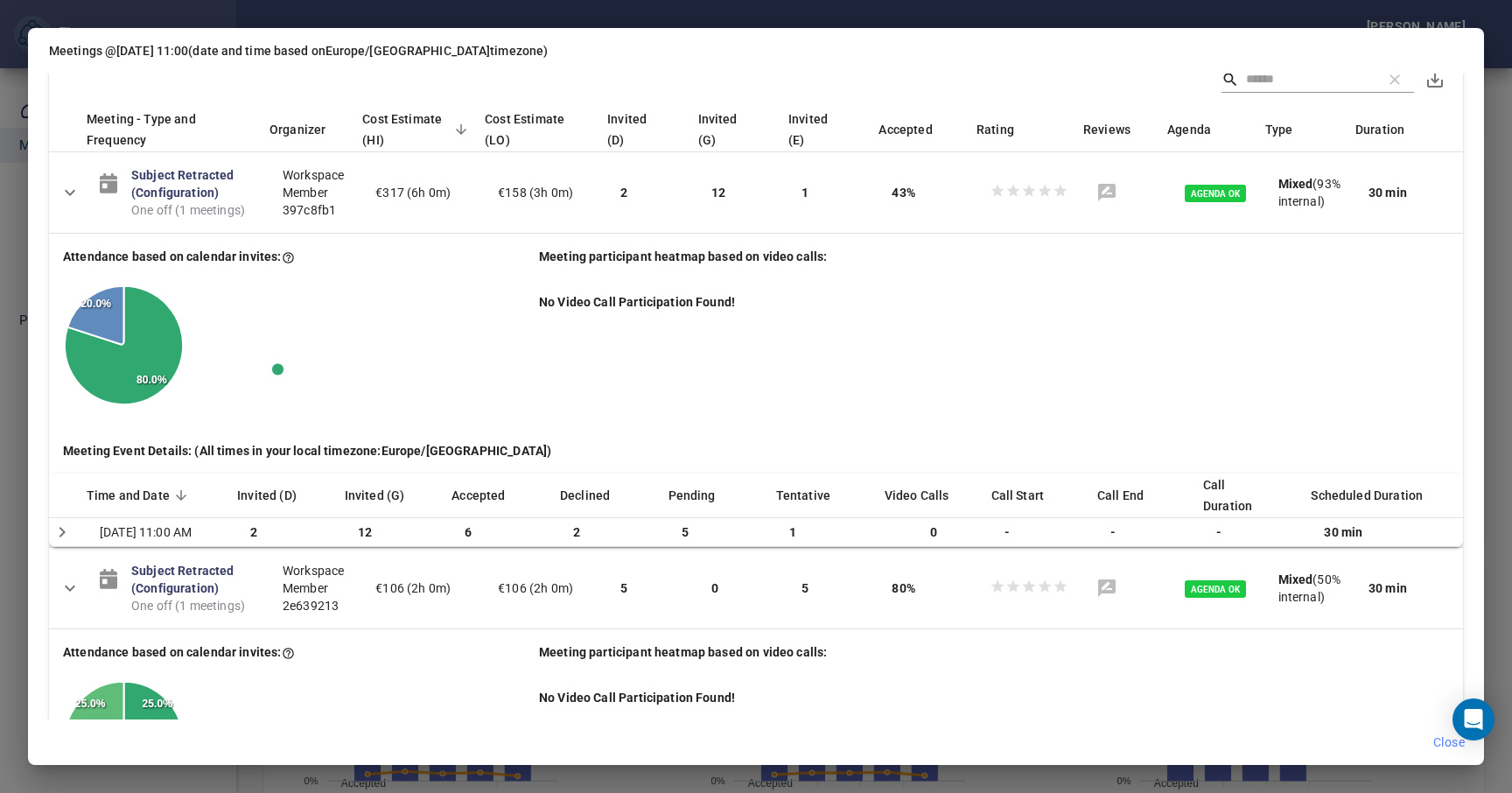
click at [1479, 84] on div "Meeting - Type and Frequency Organizer Cost Estimate (HI) Cost Estimate (LO) In…" at bounding box center [756, 396] width 1456 height 645
click at [1501, 84] on div "Meetings @ Wednesday 11:00 (date and time based on Europe/Berlin timezone) Meet…" at bounding box center [756, 396] width 1512 height 793
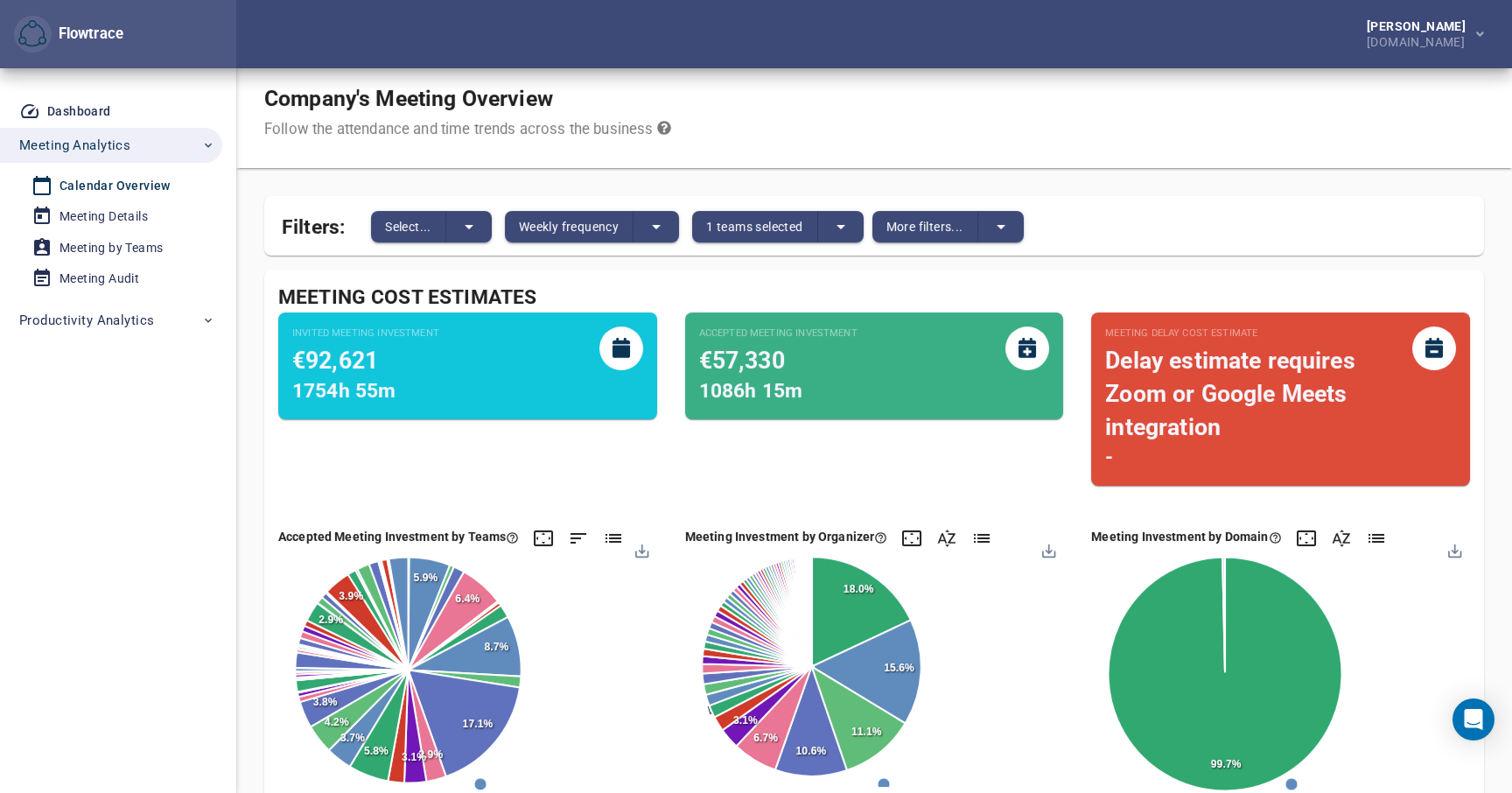
scroll to position [0, 0]
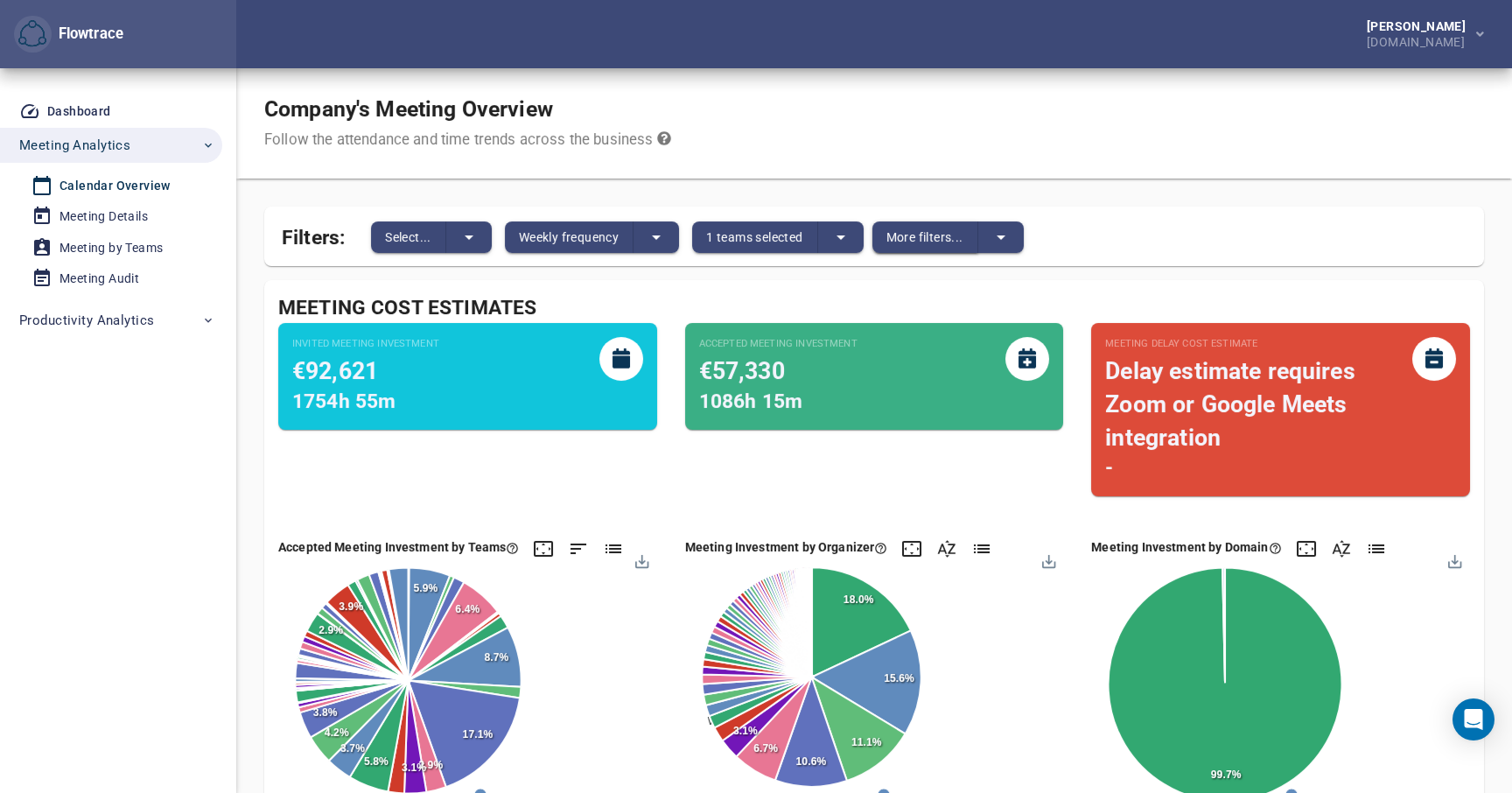
click at [968, 234] on button "More filters..." at bounding box center [924, 236] width 106 height 32
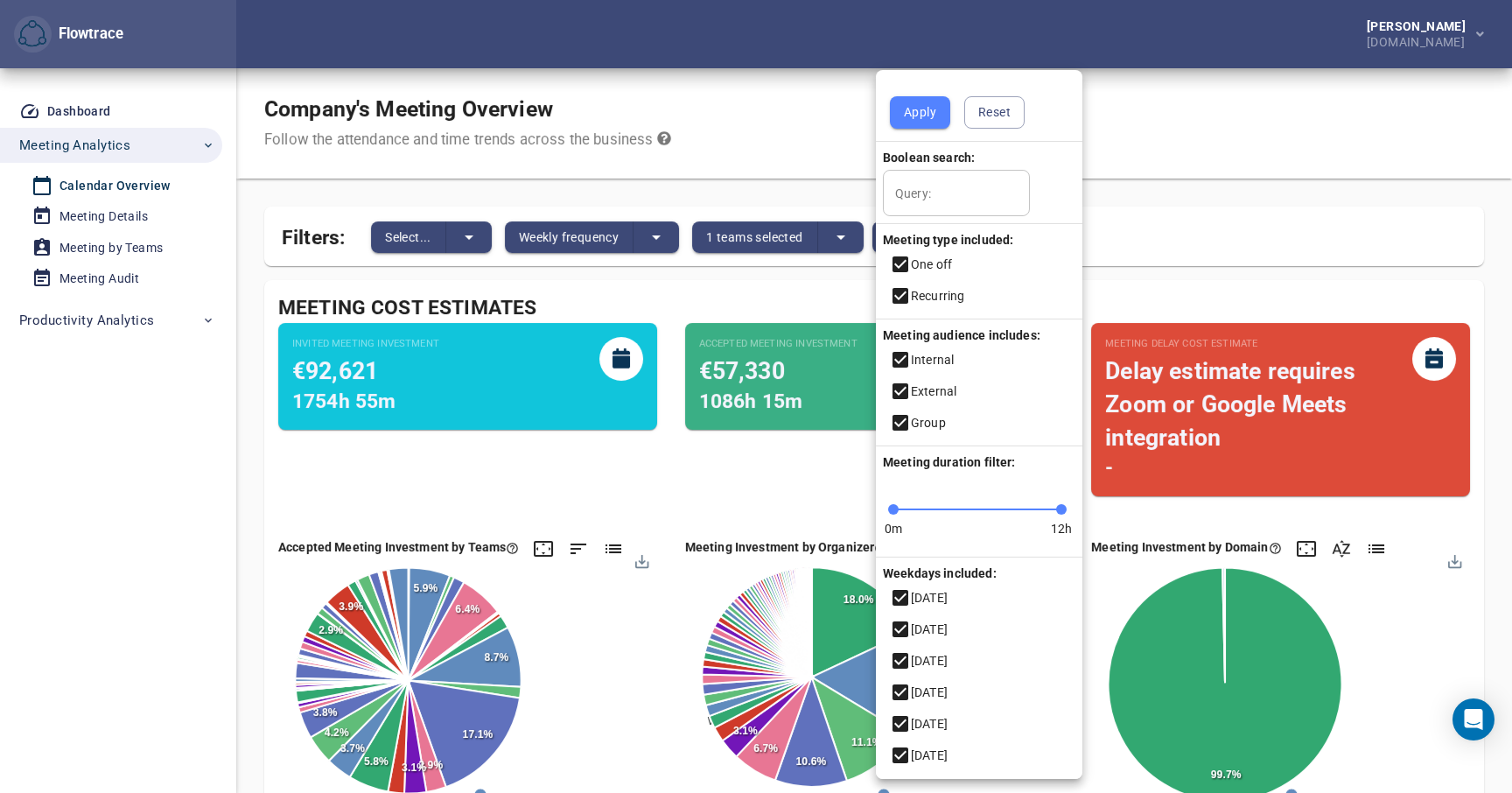
click at [901, 261] on icon at bounding box center [900, 263] width 15 height 15
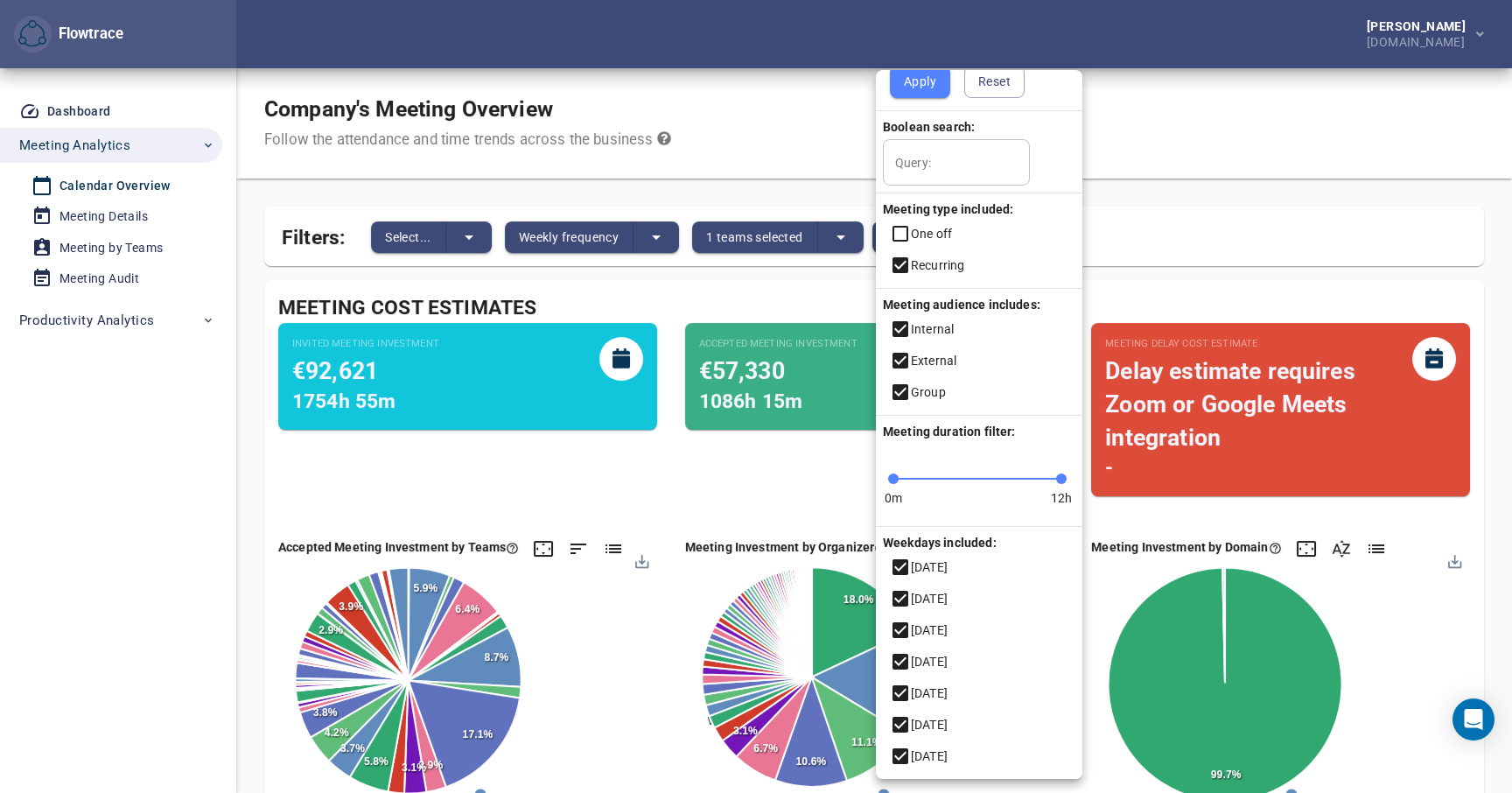
click at [918, 83] on span "Apply" at bounding box center [920, 81] width 33 height 22
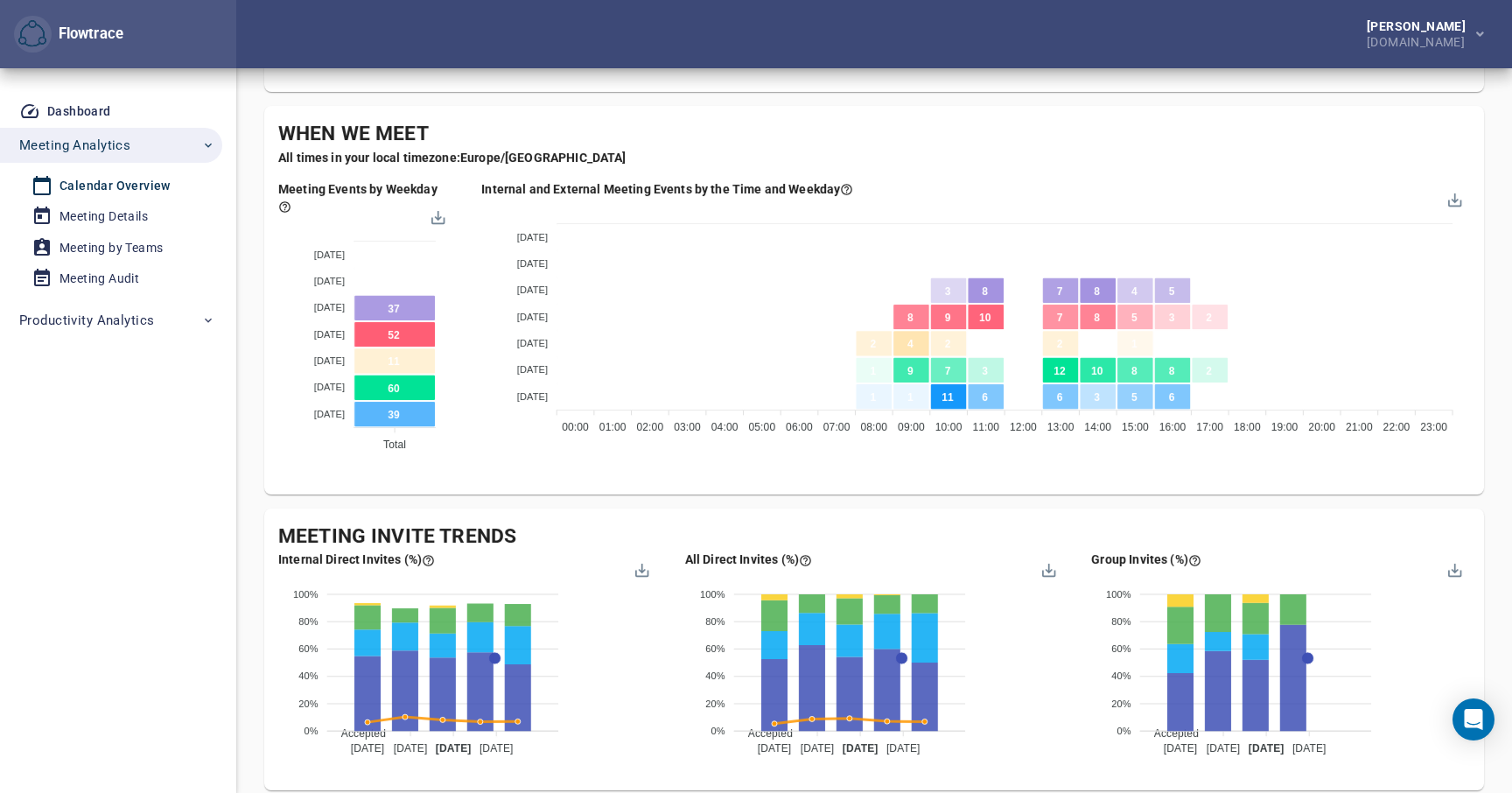
scroll to position [1054, 0]
